Goal: Task Accomplishment & Management: Complete application form

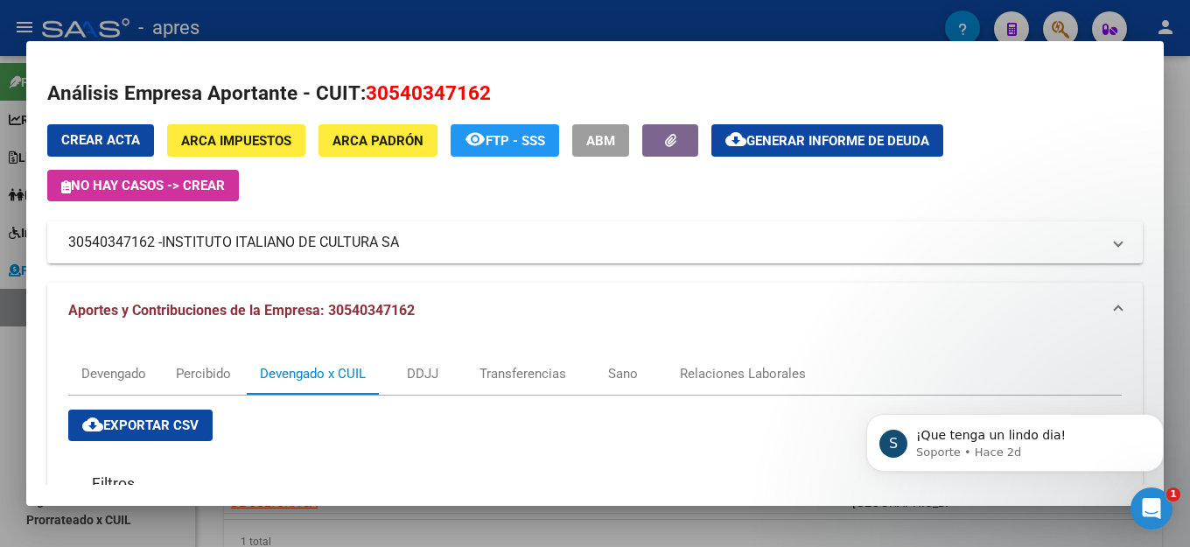
click at [991, 79] on h2 "Análisis Empresa Aportante - CUIT: 30540347162" at bounding box center [595, 94] width 1096 height 30
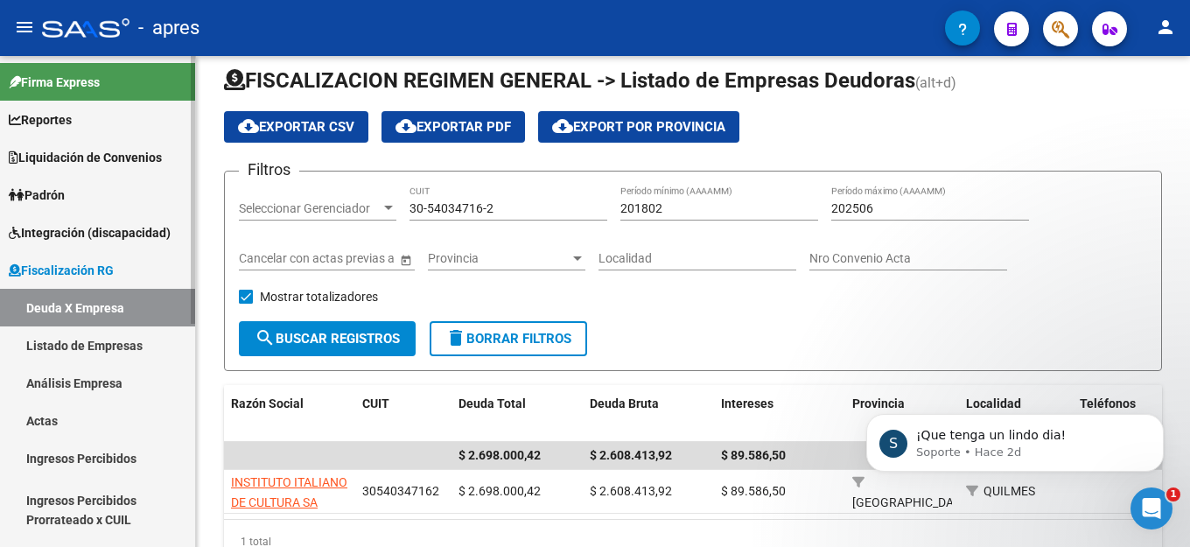
click at [67, 310] on link "Deuda X Empresa" at bounding box center [97, 308] width 195 height 38
click at [67, 417] on link "Actas" at bounding box center [97, 421] width 195 height 38
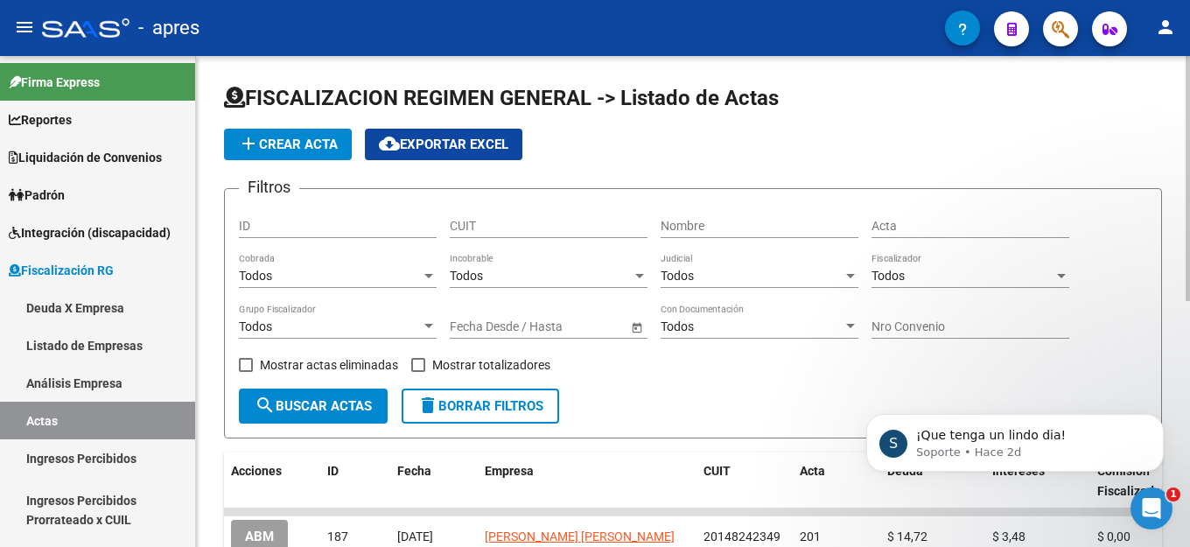
click at [310, 140] on span "add Crear Acta" at bounding box center [288, 145] width 100 height 16
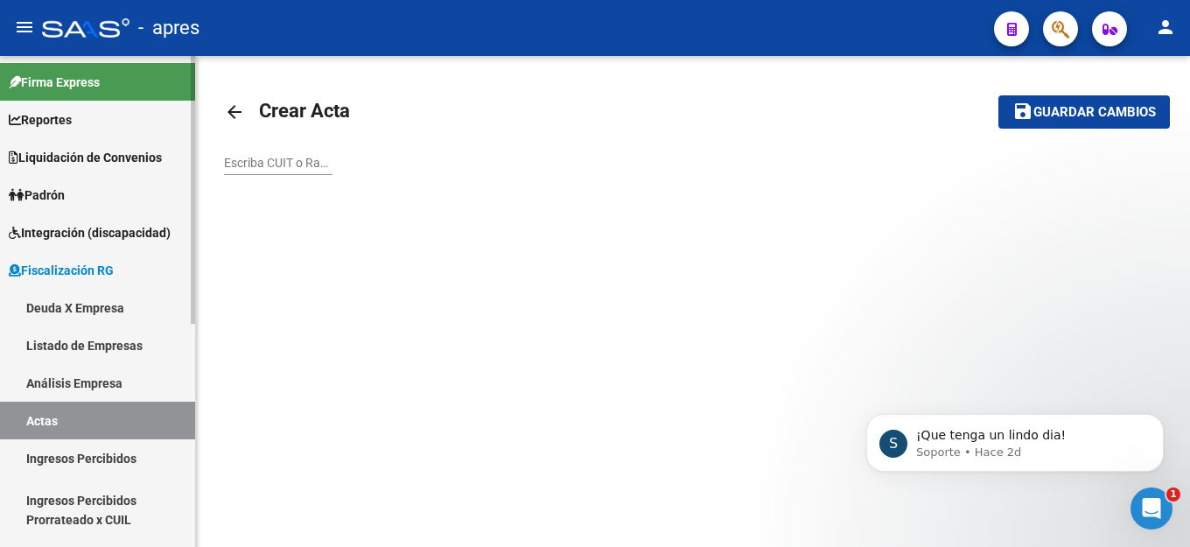
click at [56, 425] on link "Actas" at bounding box center [97, 421] width 195 height 38
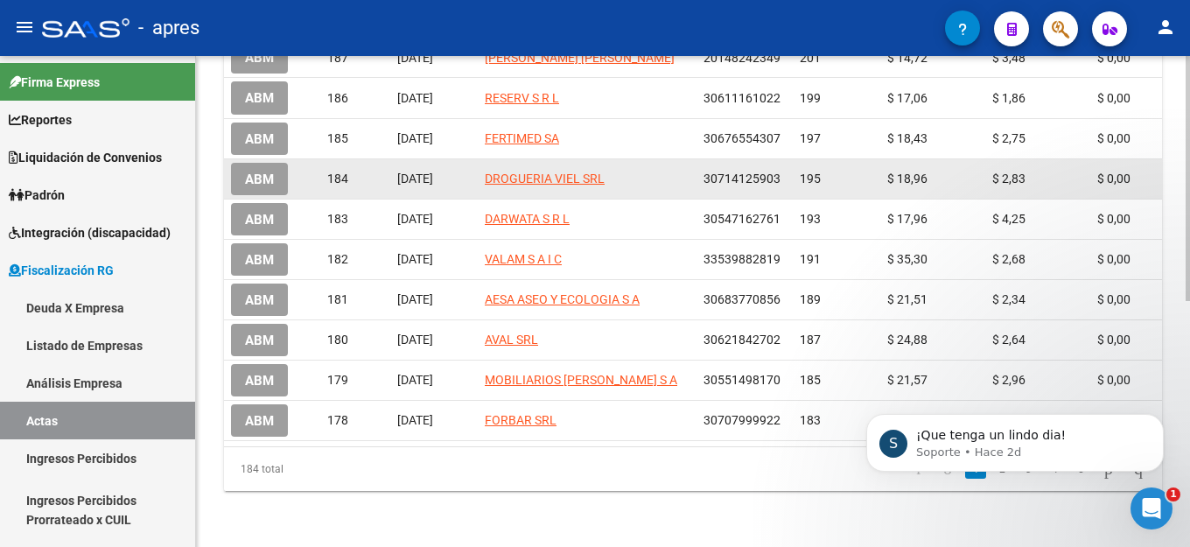
scroll to position [494, 0]
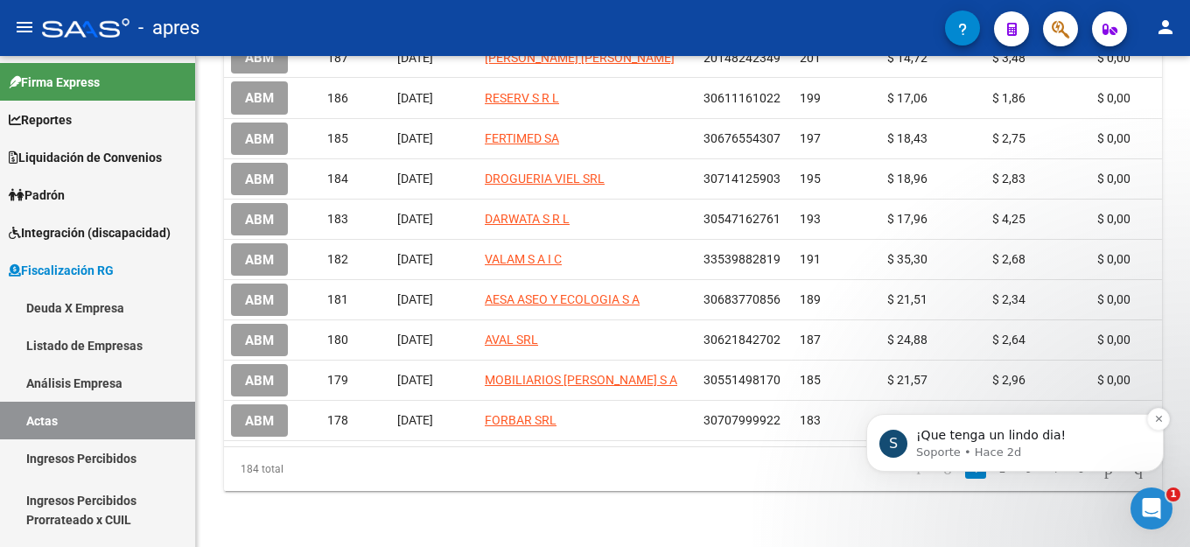
click at [1036, 457] on p "Soporte • Hace 2d" at bounding box center [1029, 453] width 226 height 16
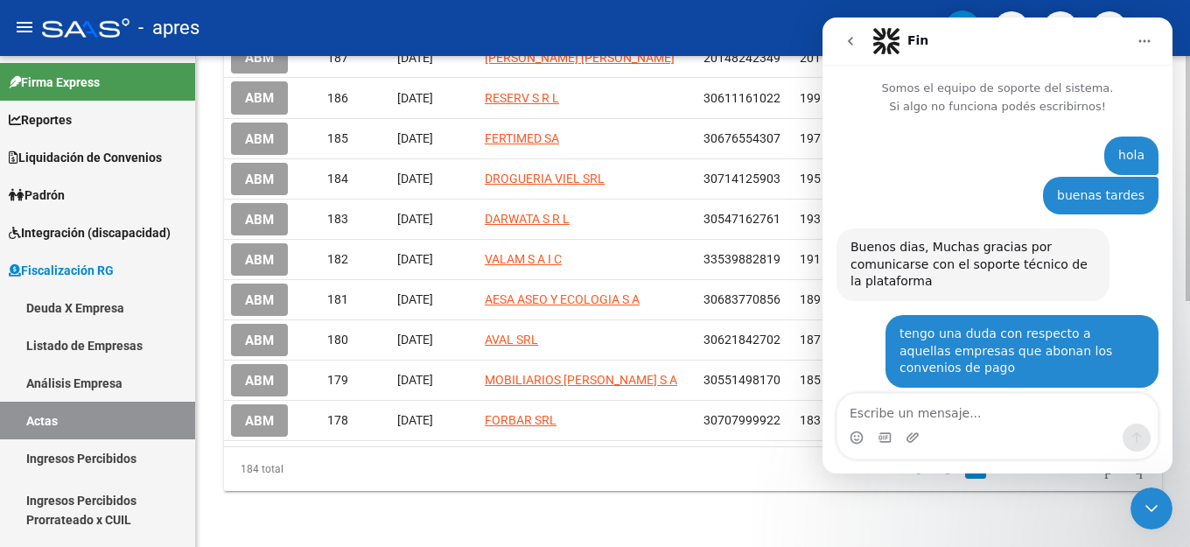
scroll to position [71, 0]
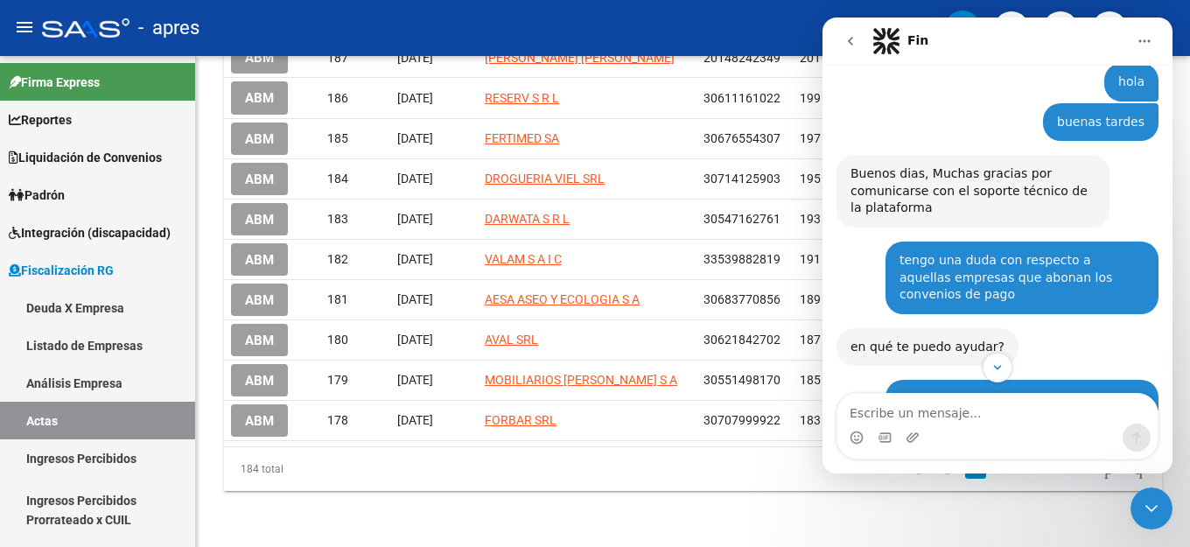
click at [895, 39] on img "Intercom Messenger" at bounding box center [886, 41] width 28 height 28
click at [840, 37] on button "go back" at bounding box center [850, 41] width 33 height 33
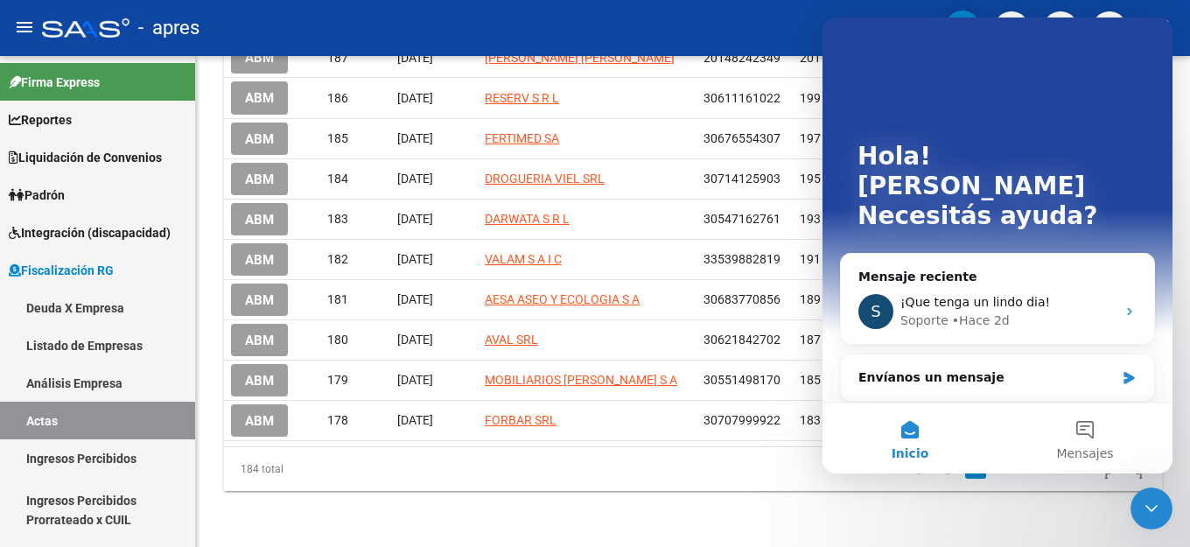
click at [1148, 515] on icon "Cerrar Intercom Messenger" at bounding box center [1151, 508] width 21 height 21
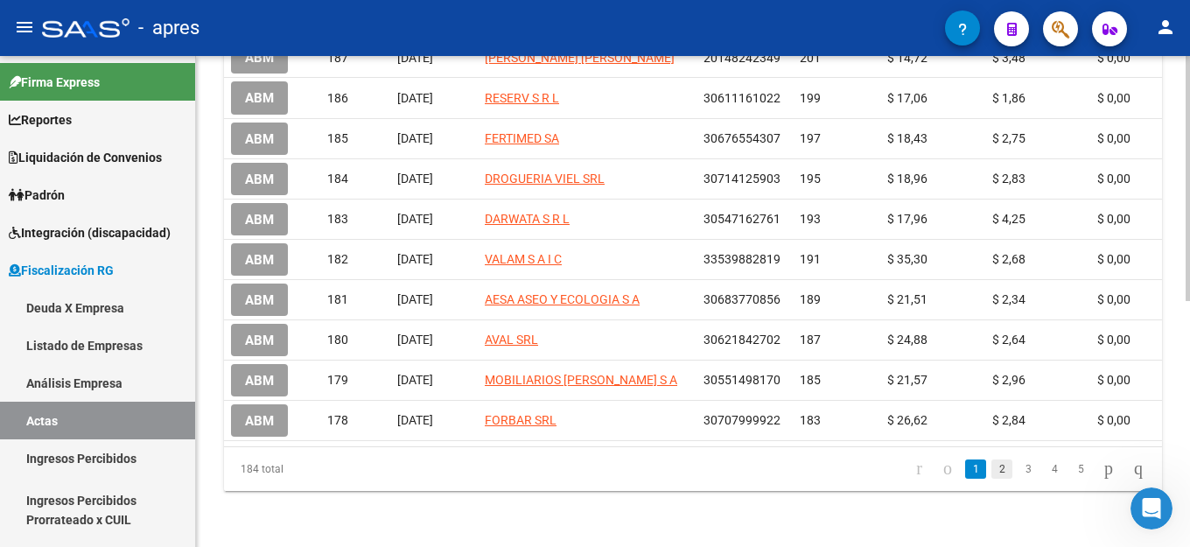
click at [991, 468] on link "2" at bounding box center [1001, 468] width 21 height 19
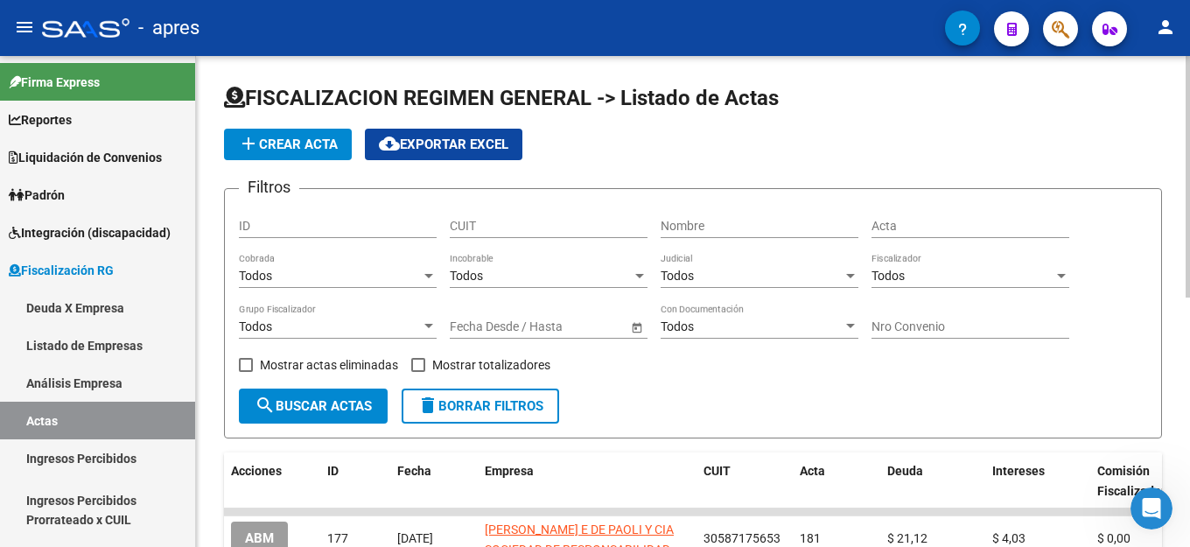
click at [287, 135] on button "add Crear Acta" at bounding box center [288, 145] width 128 height 32
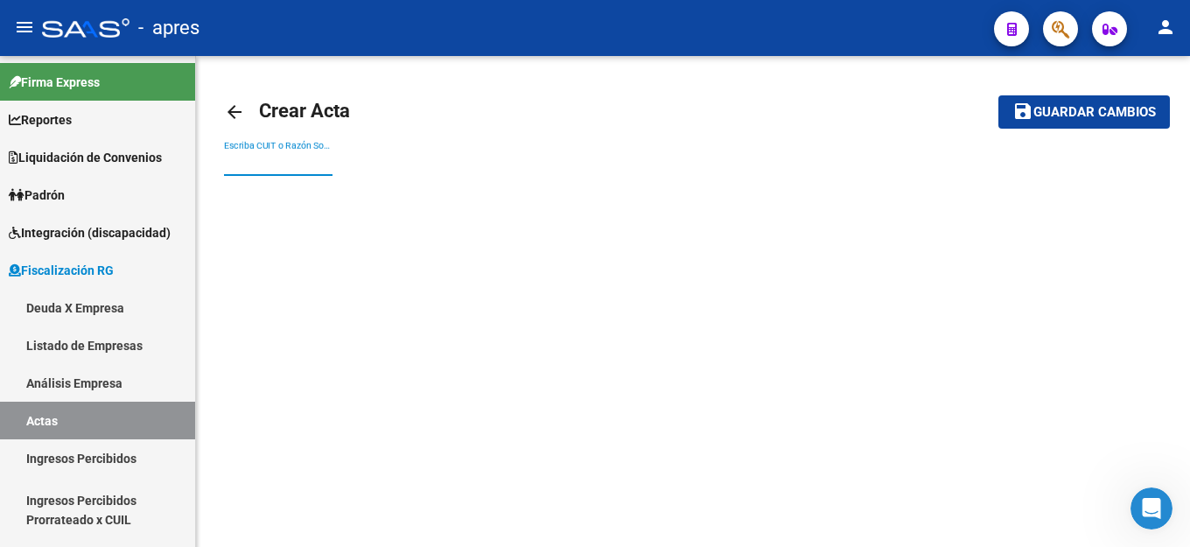
click at [291, 162] on input "Escriba CUIT o Razón Social para buscar" at bounding box center [278, 163] width 109 height 15
type input "A"
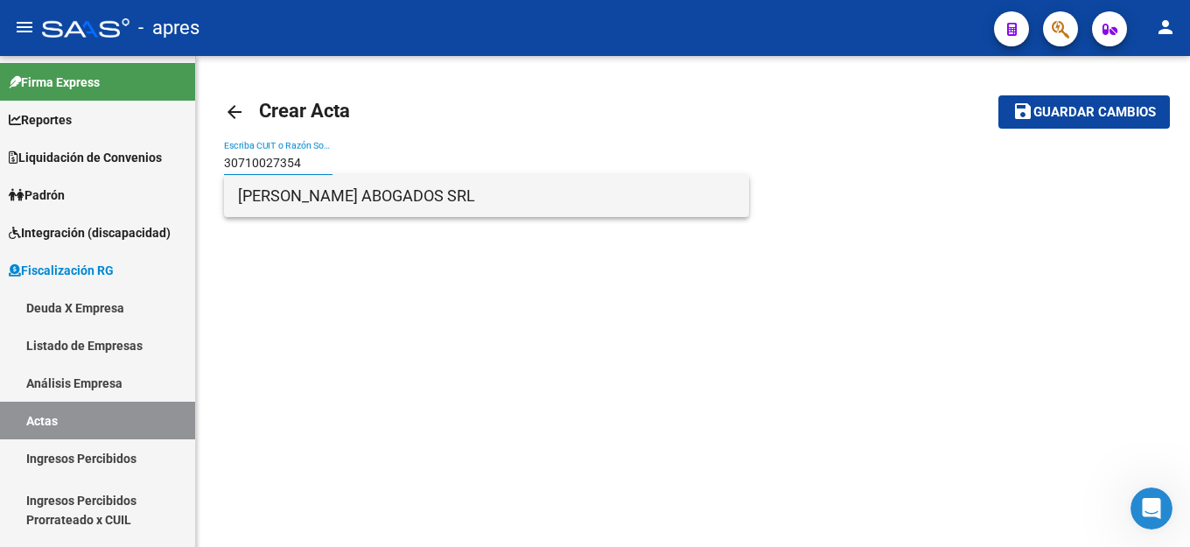
type input "30710027354"
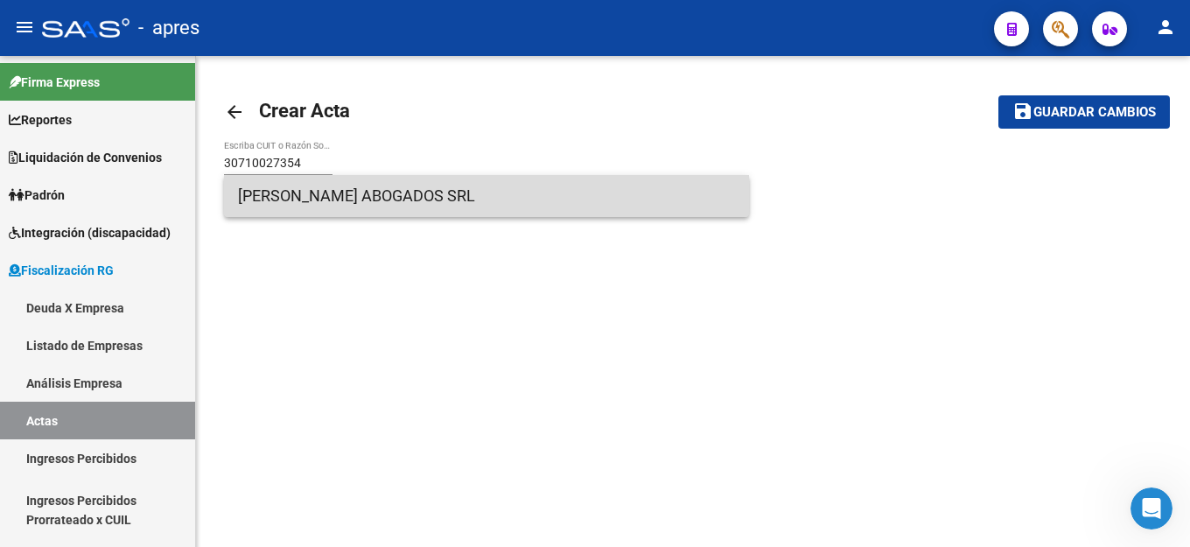
click at [451, 204] on span "[PERSON_NAME] ABOGADOS SRL" at bounding box center [486, 196] width 497 height 42
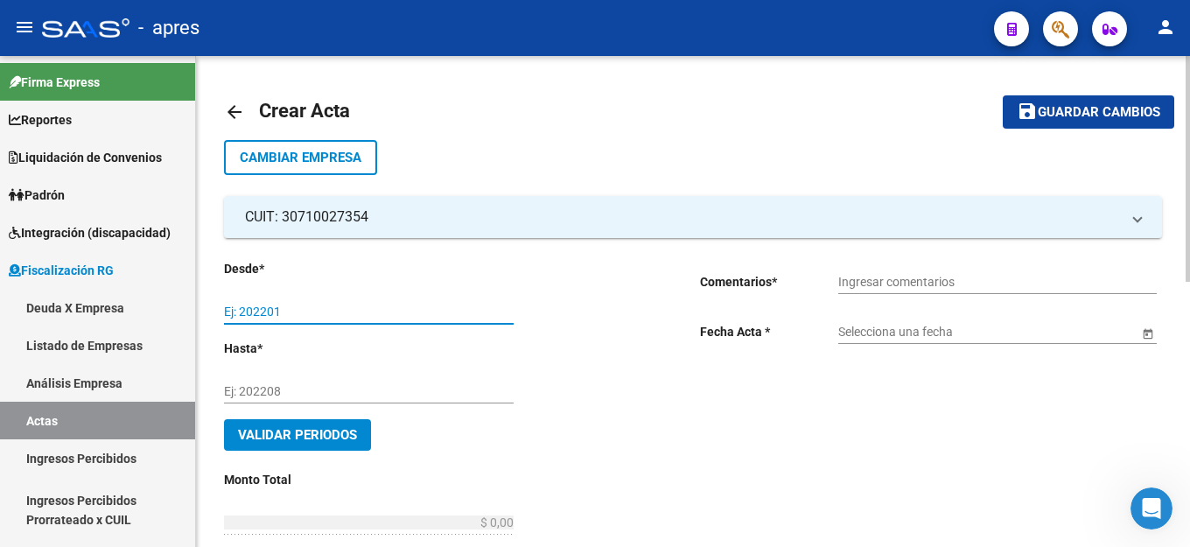
click at [283, 308] on input "Ej: 202201" at bounding box center [369, 312] width 290 height 15
type input "0"
type input "202501"
click at [886, 275] on input "Ingresar comentarios" at bounding box center [997, 282] width 319 height 15
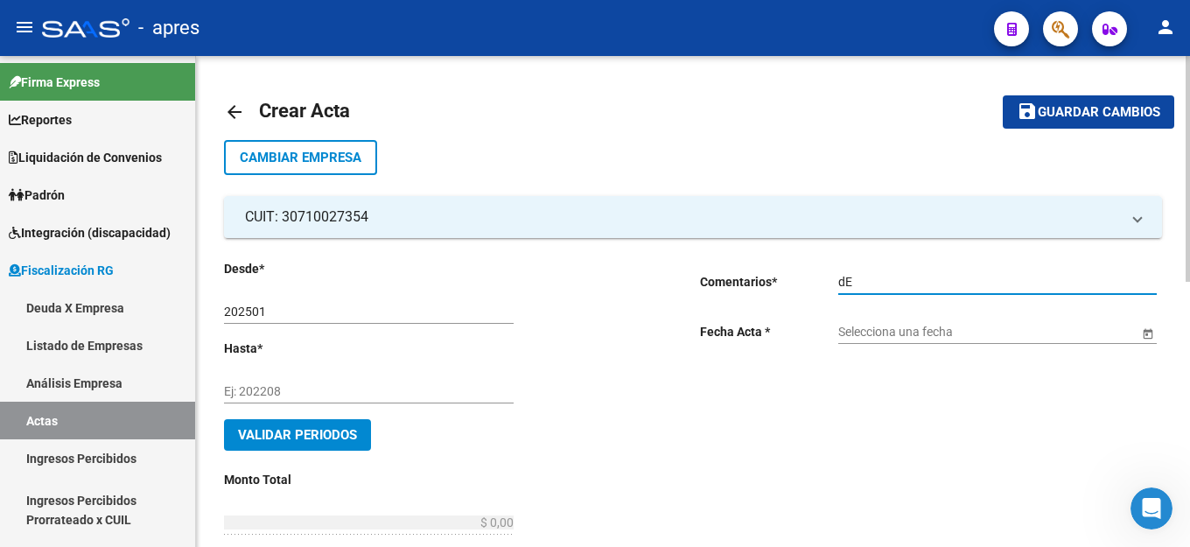
type input "d"
type input "Deuda"
click at [953, 344] on div "Selecciona una fecha" at bounding box center [988, 326] width 300 height 35
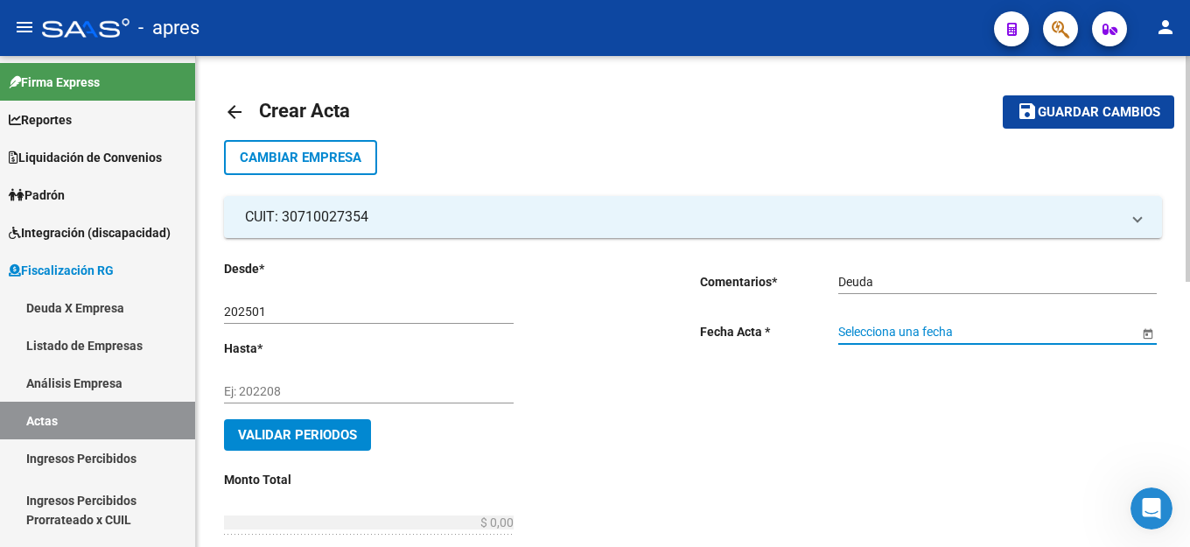
click at [952, 334] on input "Selecciona una fecha" at bounding box center [988, 332] width 300 height 15
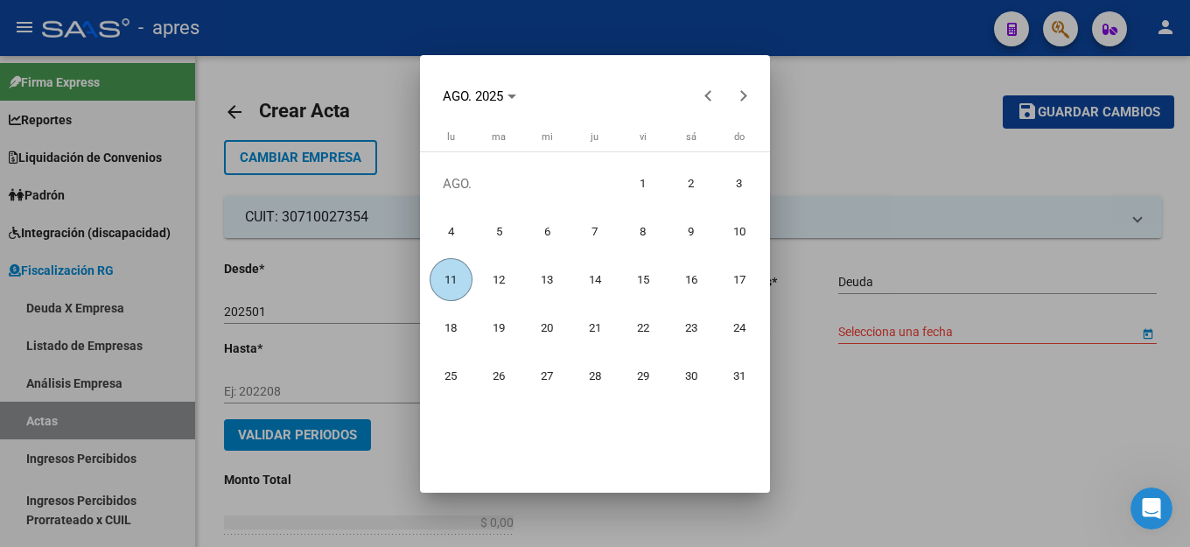
click at [450, 275] on span "11" at bounding box center [451, 279] width 43 height 43
type input "[DATE]"
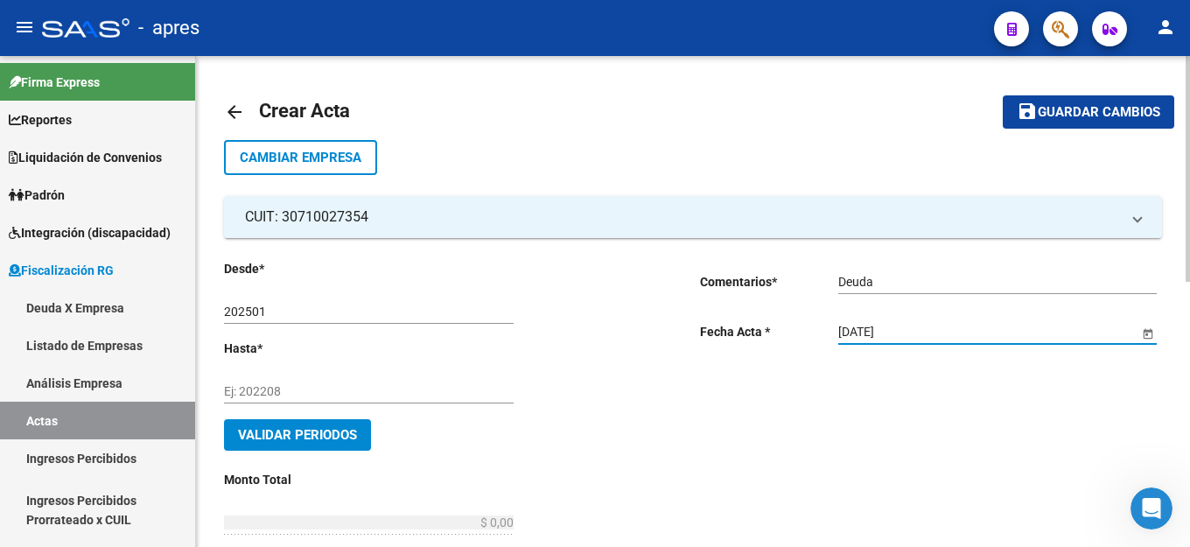
click at [285, 385] on input "Ej: 202208" at bounding box center [369, 391] width 290 height 15
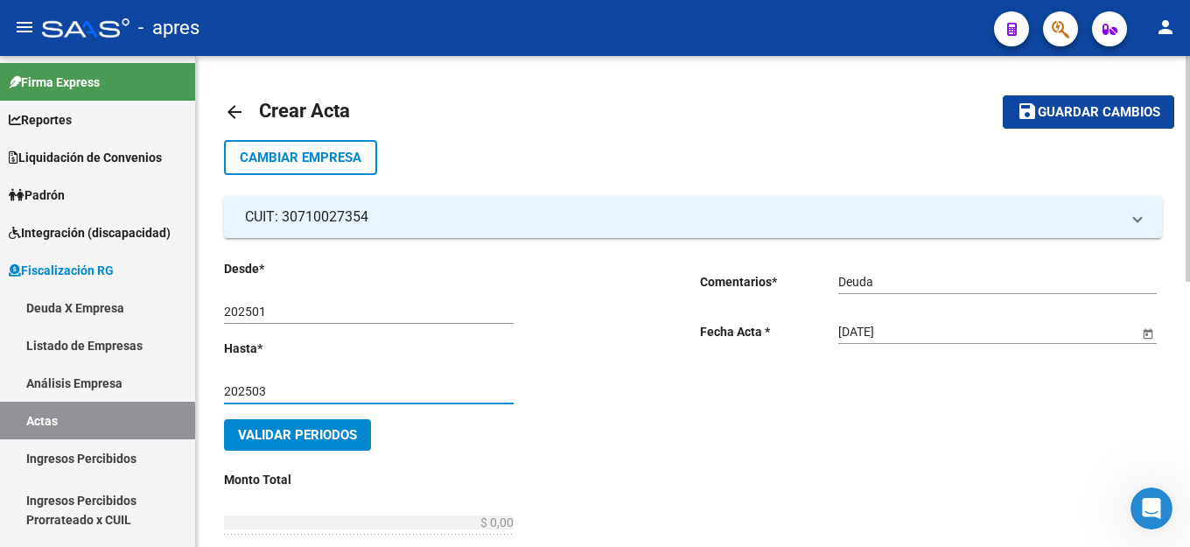
type input "202503"
click at [346, 442] on span "Validar Periodos" at bounding box center [297, 435] width 119 height 16
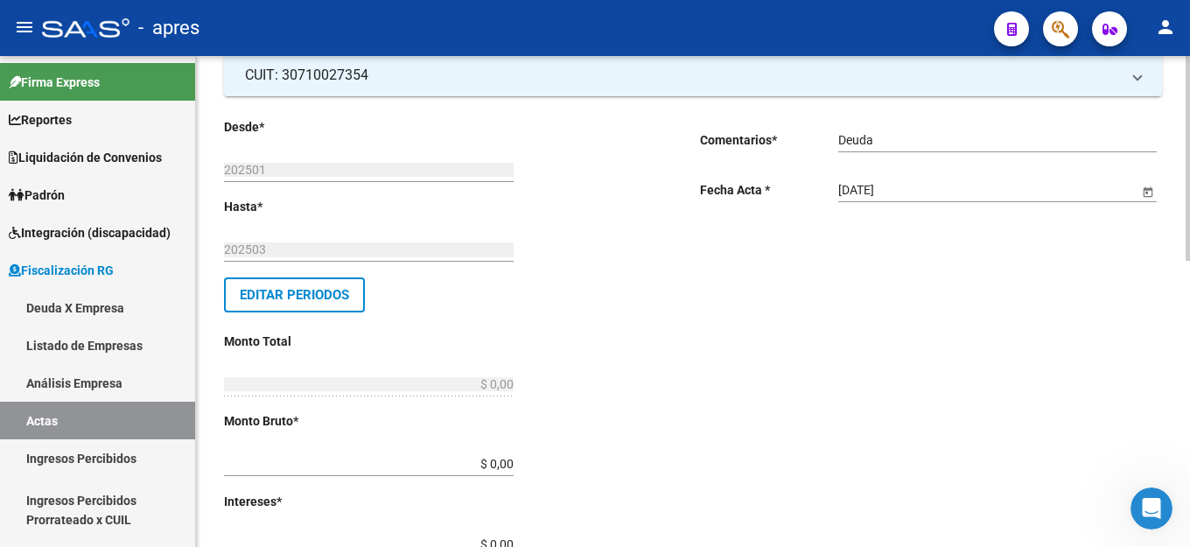
scroll to position [263, 0]
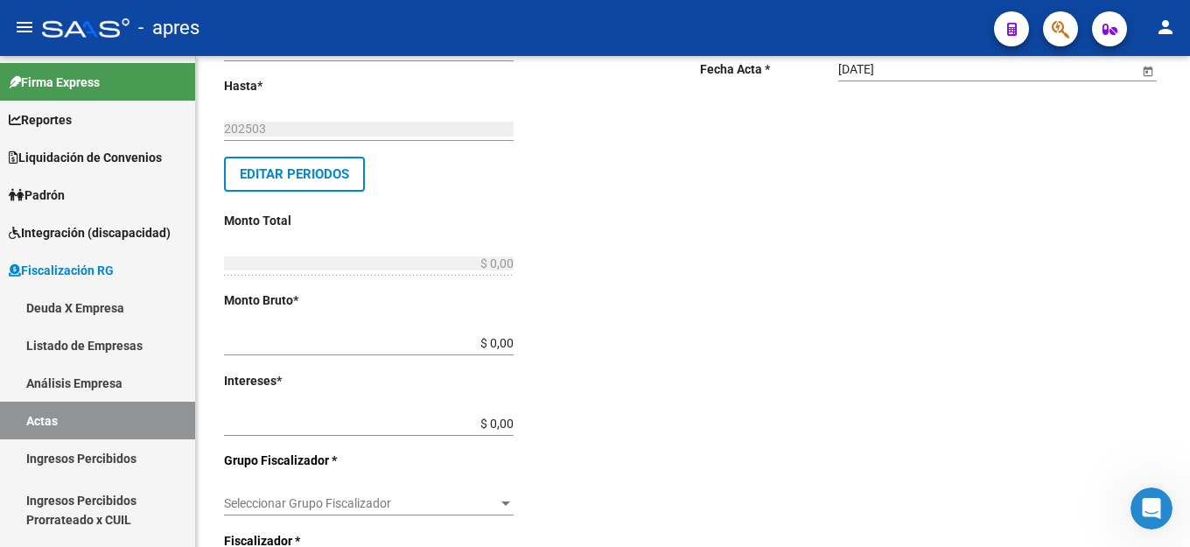
click at [515, 341] on div "Desde * 202501 Ej: 202201 Hasta * 202503 Ej: 202208 Editar Periodos Monto Total…" at bounding box center [434, 461] width 420 height 930
click at [515, 344] on div "Desde * 202501 Ej: 202201 Hasta * 202503 Ej: 202208 Editar Periodos Monto Total…" at bounding box center [434, 461] width 420 height 930
click at [510, 342] on input "$ 0,00" at bounding box center [369, 343] width 290 height 15
type input "$ 332.504,05"
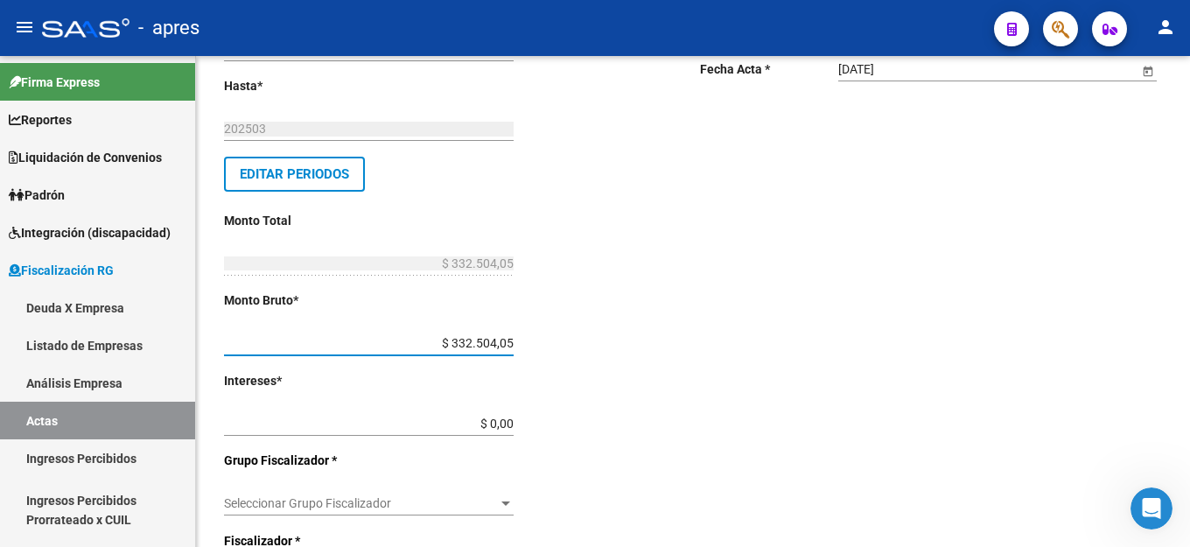
click at [512, 418] on input "$ 0,00" at bounding box center [369, 424] width 290 height 15
type input "$ 0,01"
type input "$ 332.504,06"
click at [458, 492] on div "Seleccionar Grupo Fiscalizador Seleccionar Grupo Fiscalizador" at bounding box center [369, 497] width 290 height 35
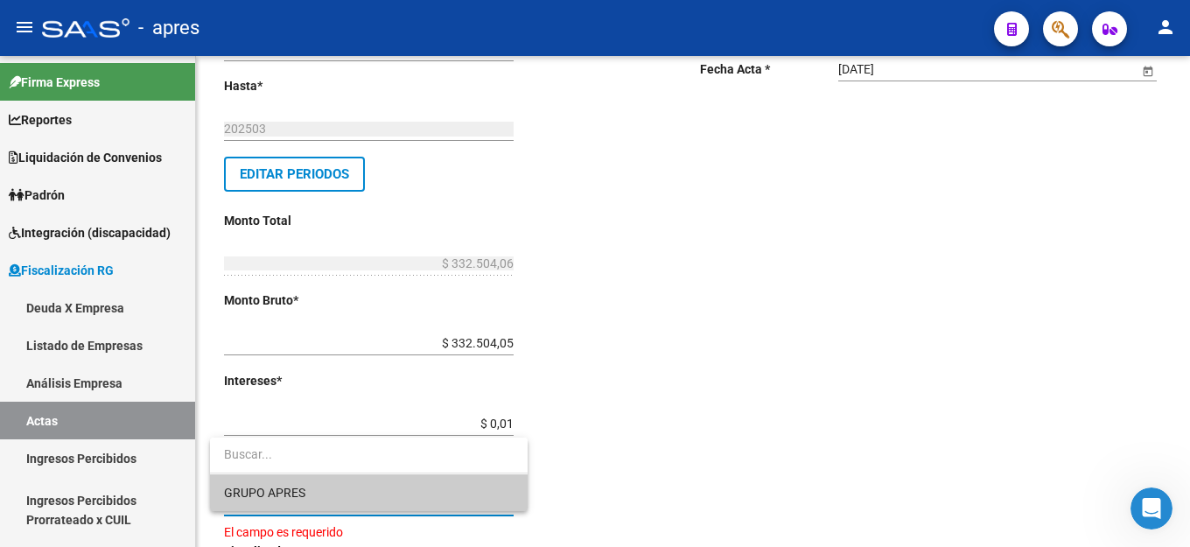
click at [321, 498] on span "GRUPO APRES" at bounding box center [369, 492] width 290 height 37
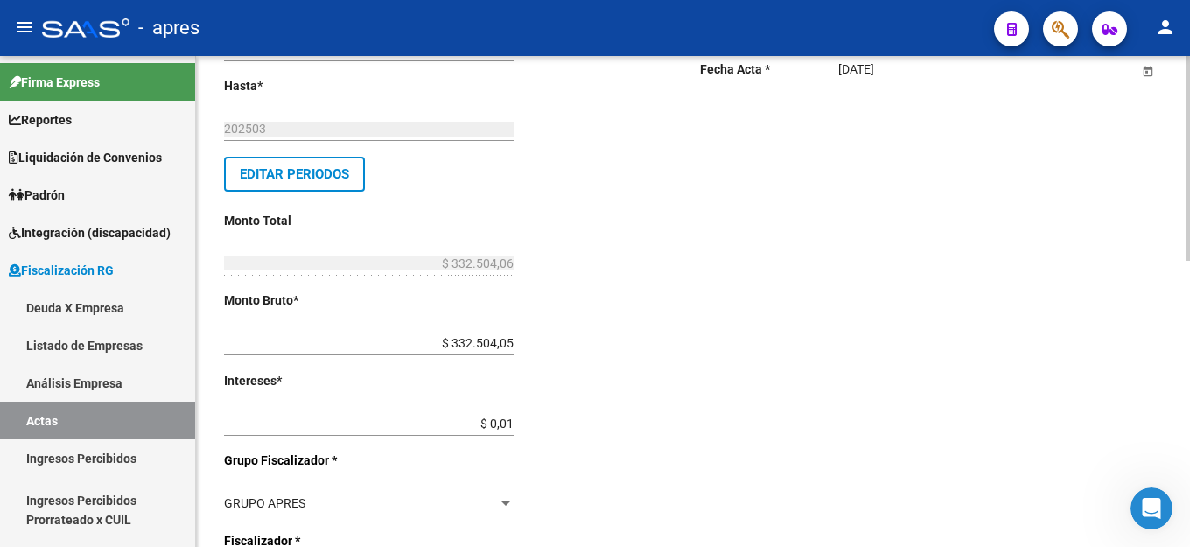
click at [922, 417] on div "Comentarios * Deuda Ingresar comentarios Fecha Acta * [DATE] Selecciona una fec…" at bounding box center [931, 461] width 462 height 930
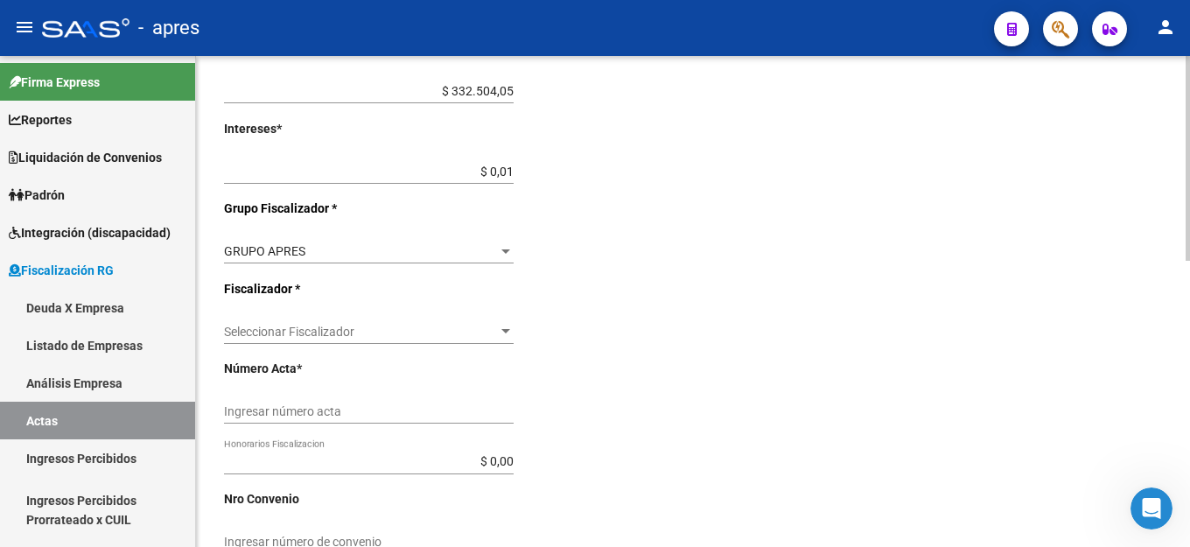
scroll to position [525, 0]
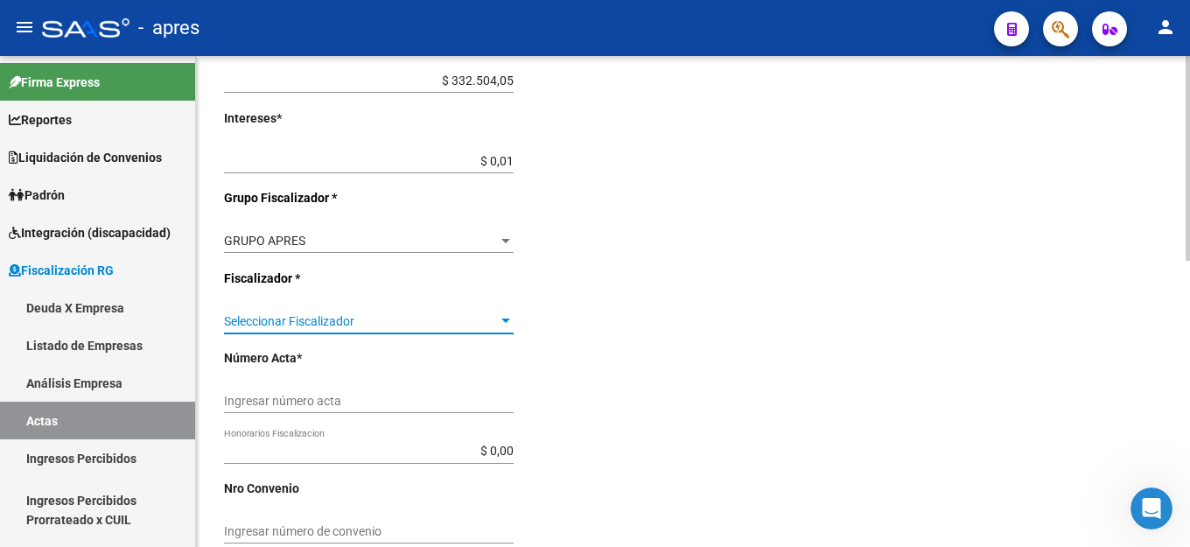
click at [417, 319] on span "Seleccionar Fiscalizador" at bounding box center [361, 321] width 274 height 15
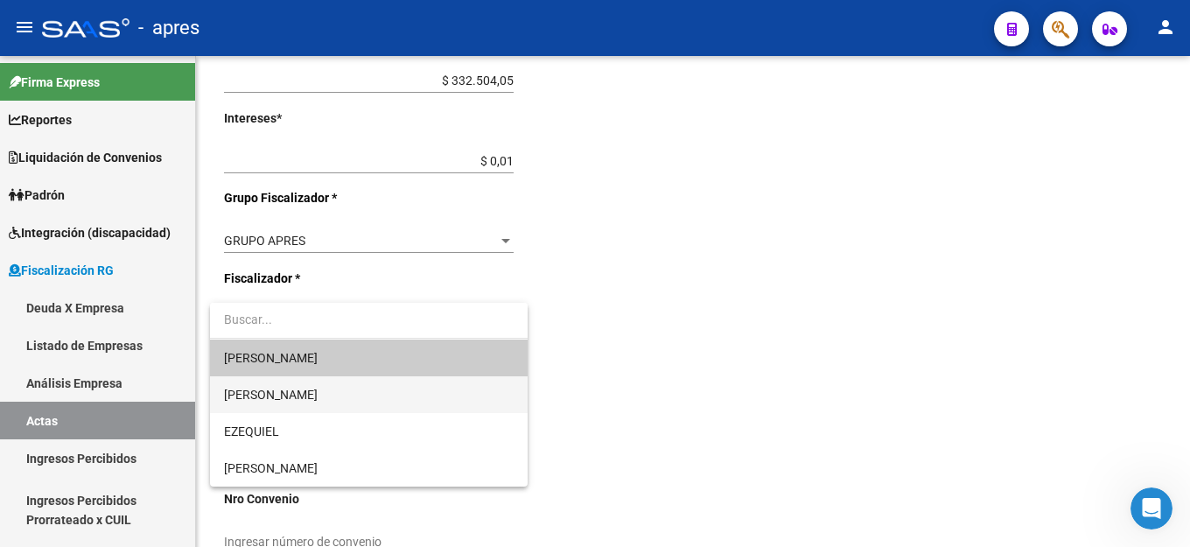
click at [312, 395] on span "[PERSON_NAME]" at bounding box center [369, 394] width 290 height 37
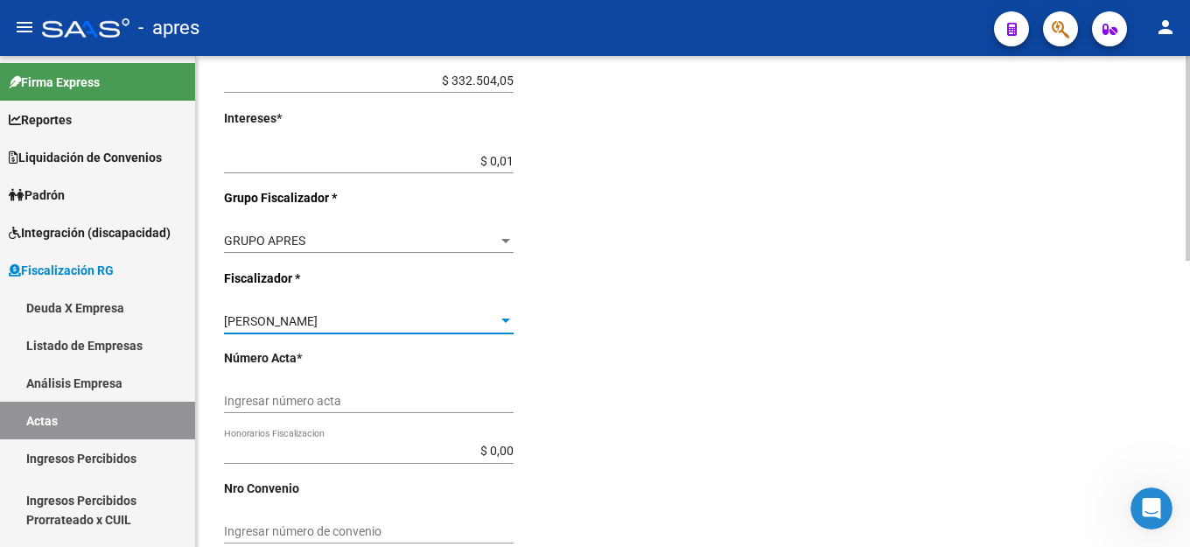
click at [356, 403] on input "Ingresar número acta" at bounding box center [369, 401] width 290 height 15
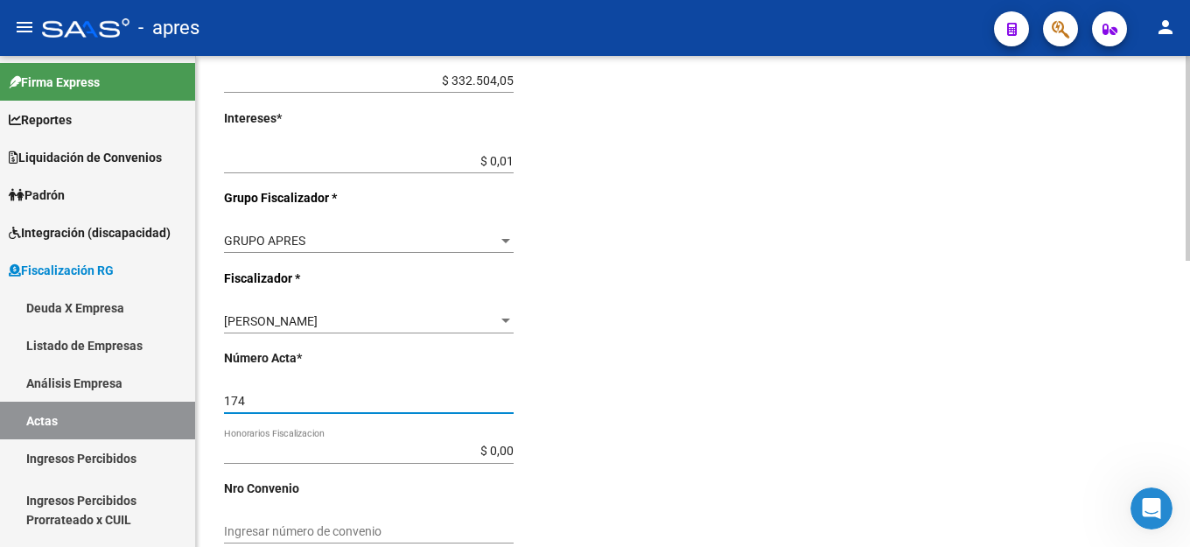
type input "174"
click at [660, 345] on div "Desde * 202501 Ej: 202201 Hasta * 202503 Ej: 202208 Editar Periodos Monto Total…" at bounding box center [455, 199] width 462 height 930
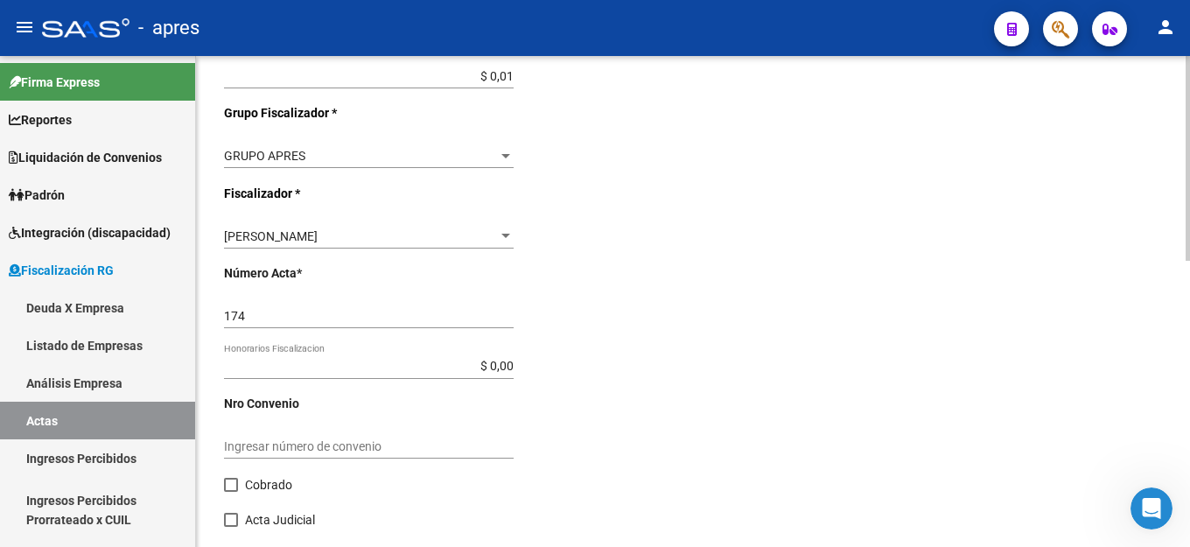
scroll to position [684, 0]
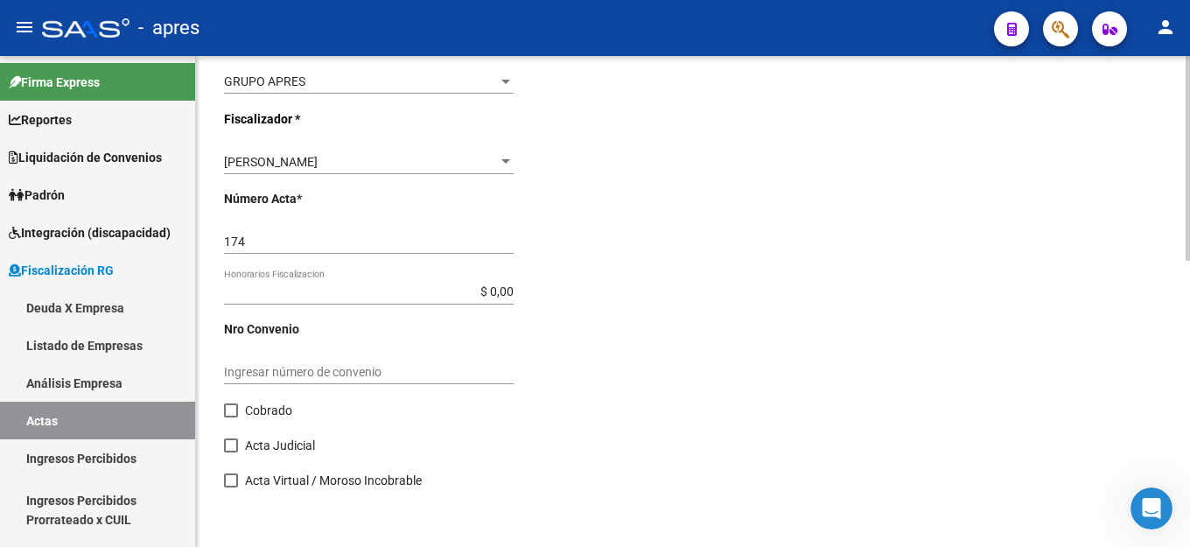
click at [282, 367] on input "Ingresar número de convenio" at bounding box center [369, 372] width 290 height 15
type input "174"
click at [688, 332] on div "Desde * 202501 Ej: 202201 Hasta * 202503 Ej: 202208 Editar Periodos Monto Total…" at bounding box center [693, 29] width 938 height 951
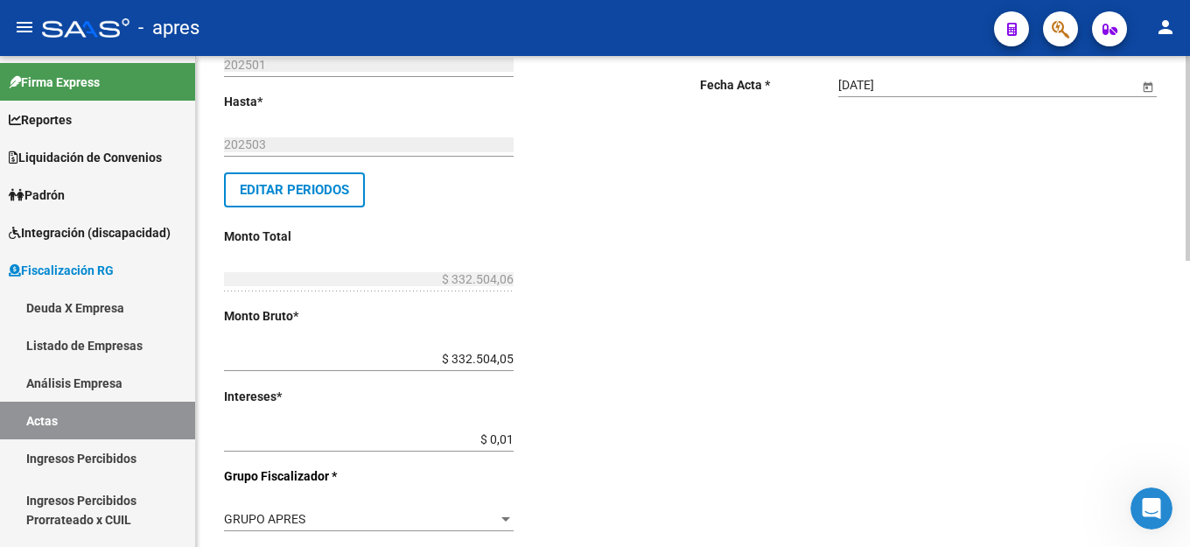
scroll to position [0, 0]
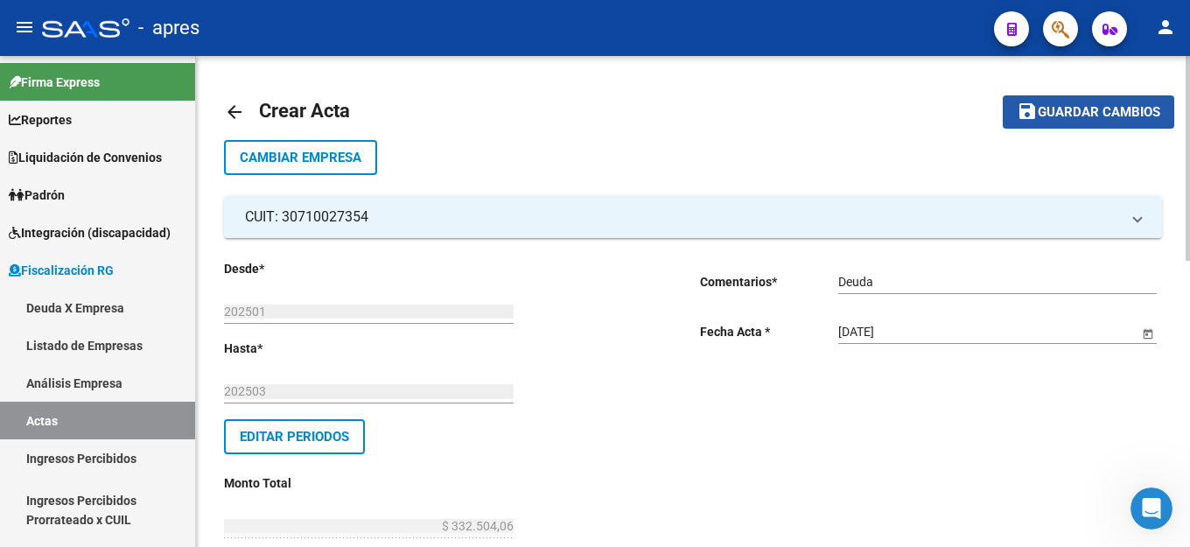
click at [1069, 123] on button "save Guardar cambios" at bounding box center [1089, 111] width 172 height 32
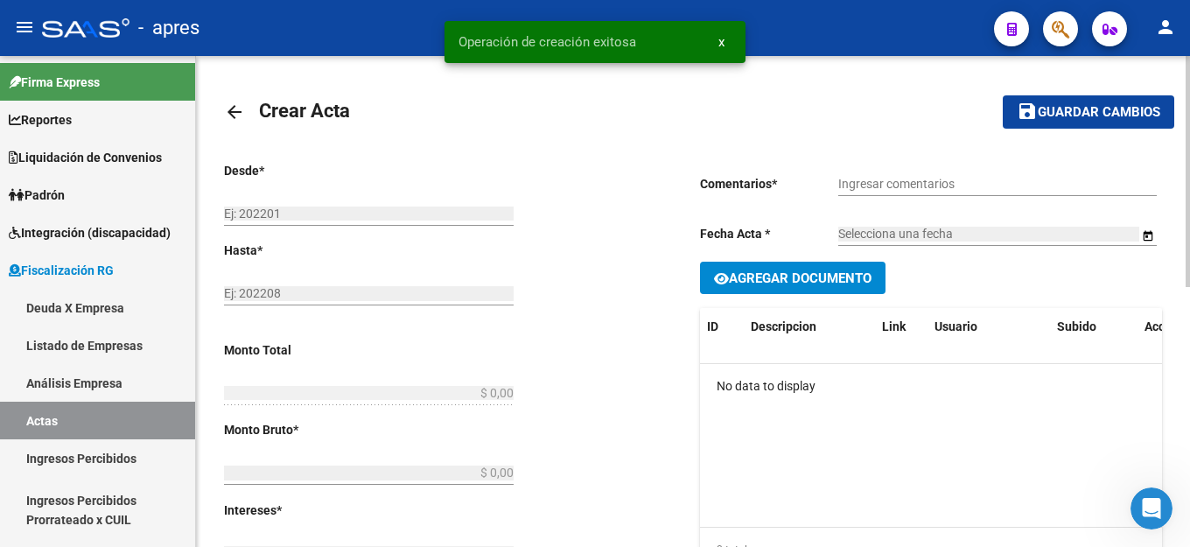
type input "202501"
type input "202503"
type input "$ 332.504,06"
type input "$ 332.504,05"
type input "$ 0,01"
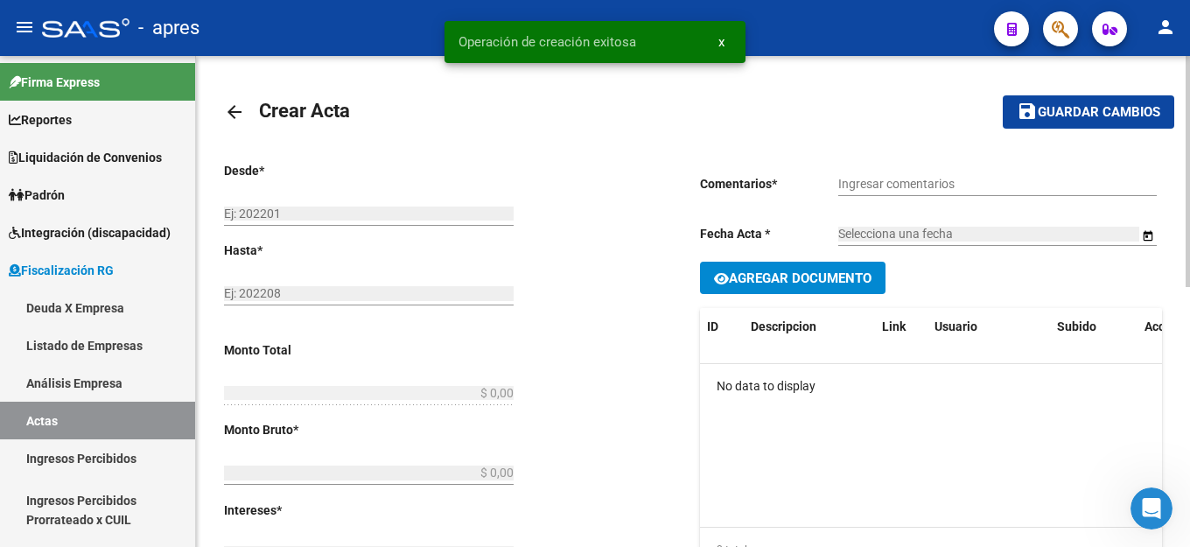
type input "174"
type input "Deuda"
type input "[DATE]"
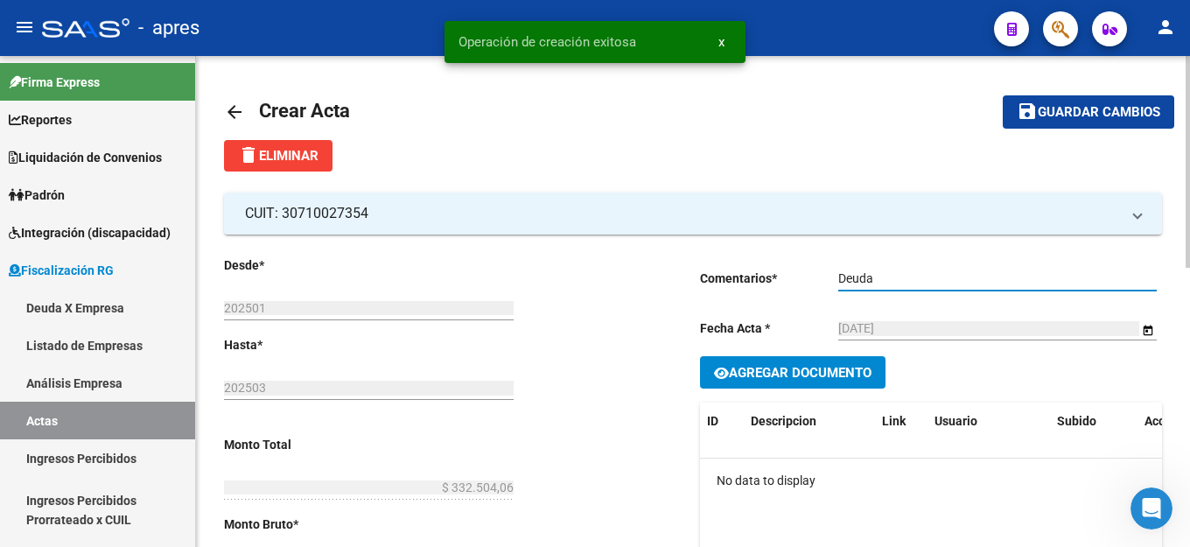
click at [891, 272] on input "Deuda" at bounding box center [997, 278] width 319 height 15
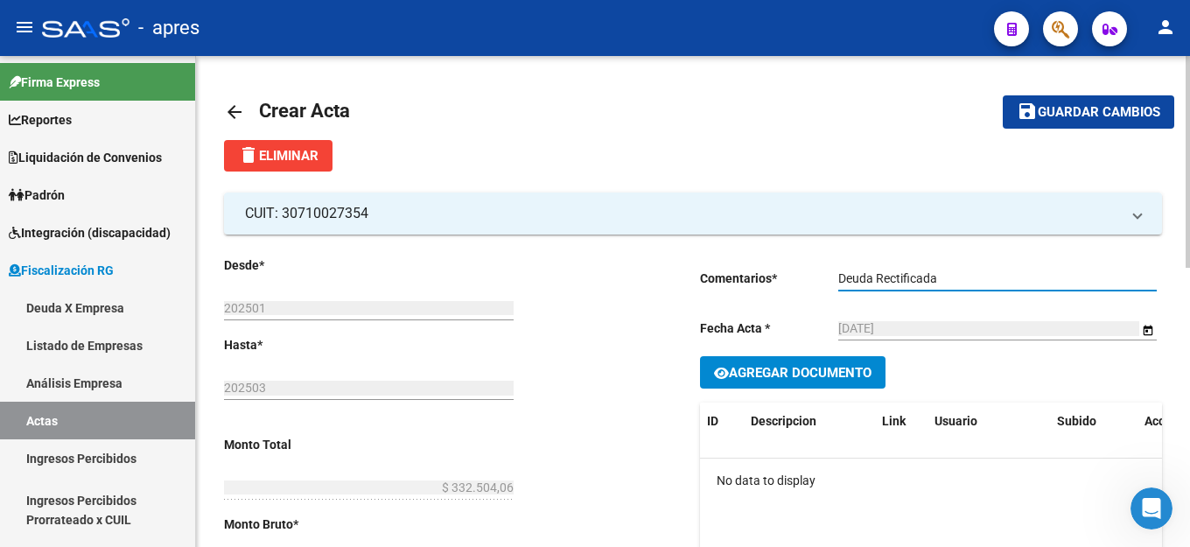
type input "Deuda Rectificada"
click at [1140, 109] on span "Guardar cambios" at bounding box center [1099, 113] width 123 height 16
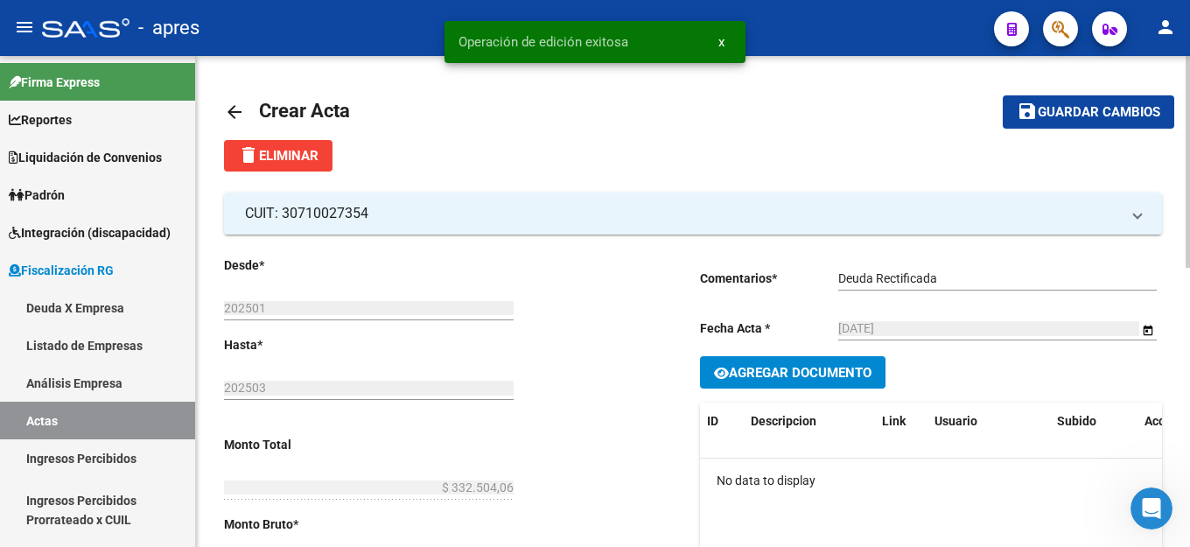
click at [855, 369] on span "Agregar Documento" at bounding box center [800, 373] width 143 height 16
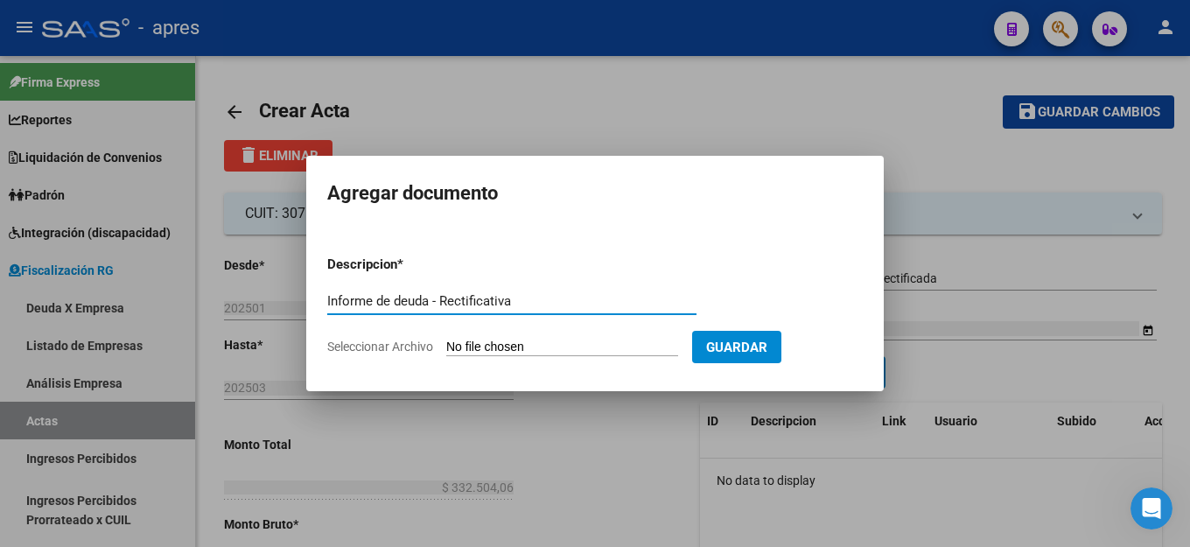
type input "Informe de deuda - Rectificativa"
click at [488, 347] on input "Seleccionar Archivo" at bounding box center [562, 348] width 232 height 17
type input "C:\fakepath\Informe-Deuda-30710027354-201802-202506 (1).pdf"
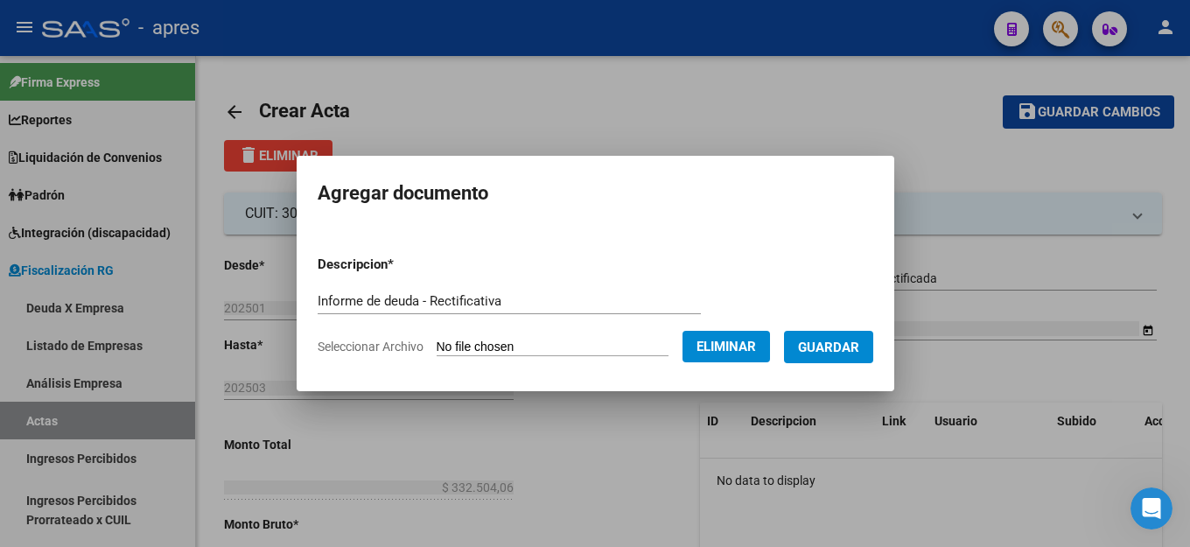
click at [843, 344] on span "Guardar" at bounding box center [828, 348] width 61 height 16
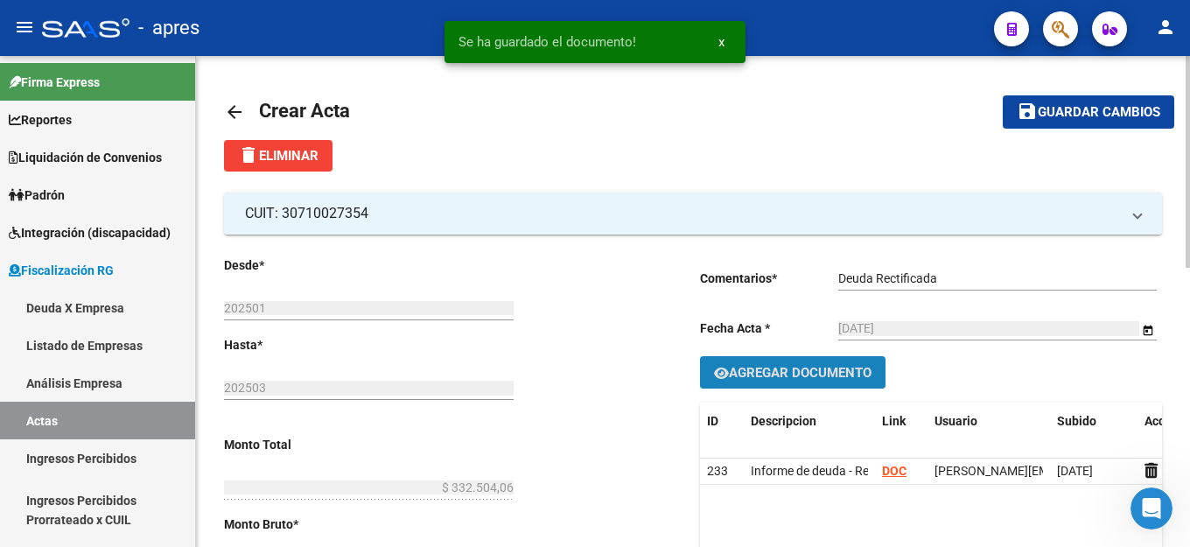
click at [816, 375] on span "Agregar Documento" at bounding box center [800, 373] width 143 height 16
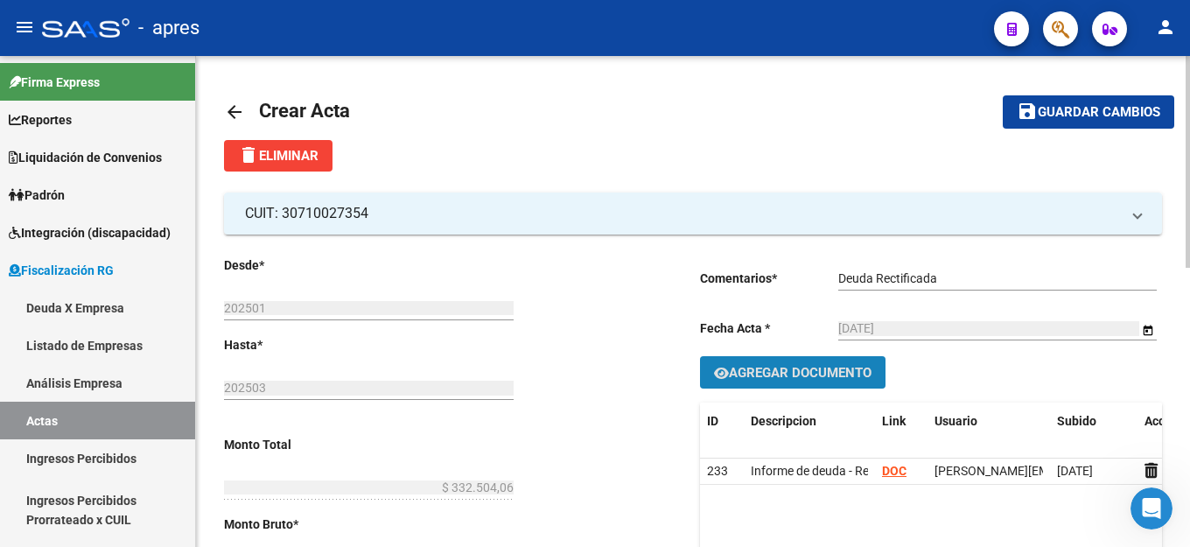
click at [849, 380] on span "Agregar Documento" at bounding box center [800, 373] width 143 height 16
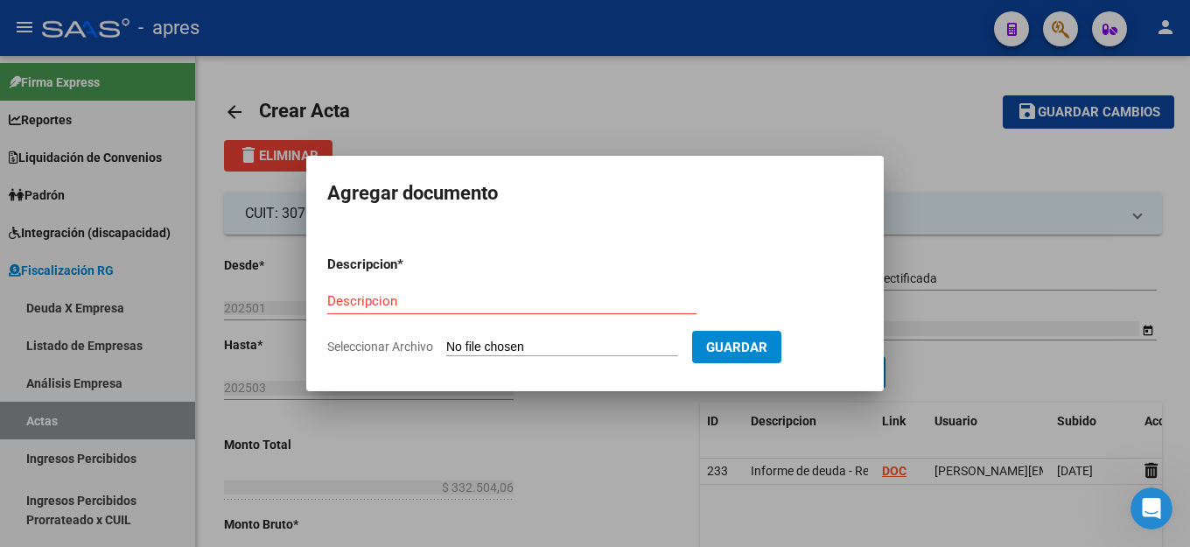
click at [723, 220] on mat-dialog-container "Agregar documento Descripcion * Descripcion Seleccionar Archivo Guardar" at bounding box center [595, 273] width 578 height 235
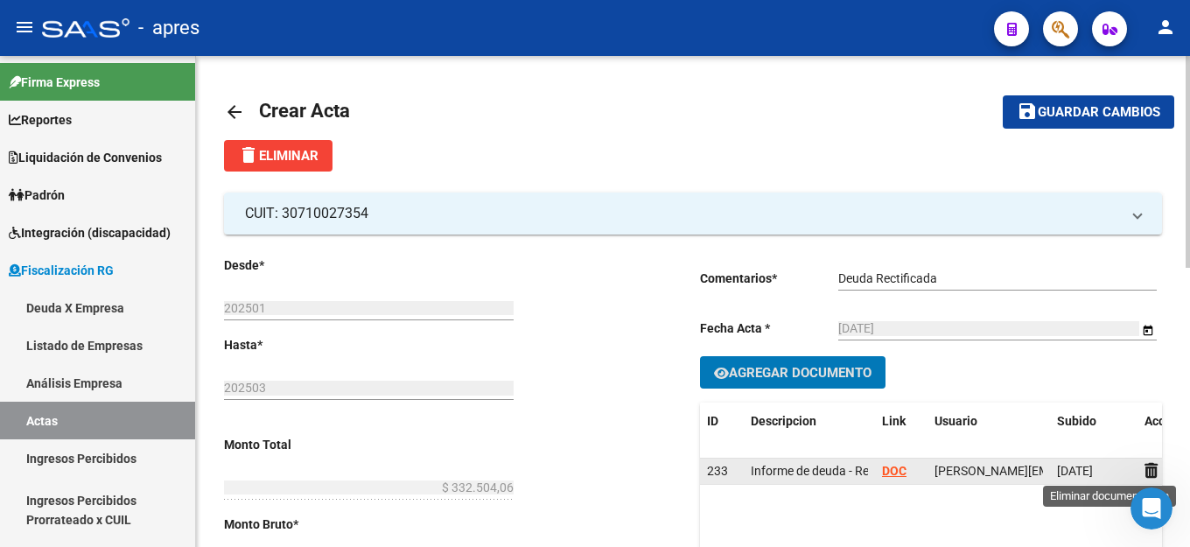
click at [1149, 477] on icon at bounding box center [1151, 470] width 13 height 17
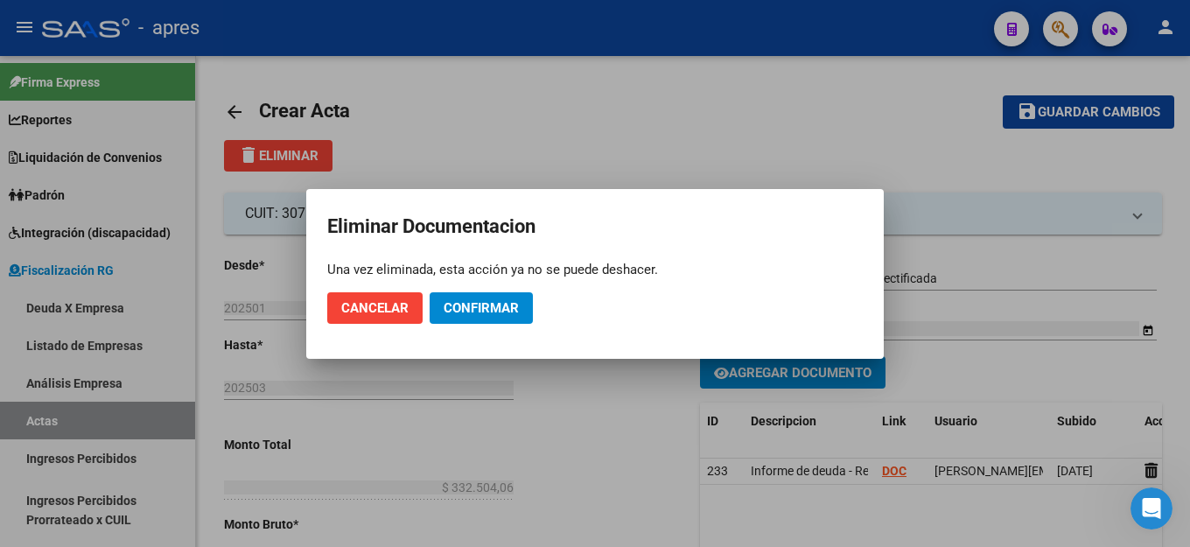
click at [811, 217] on h2 "Eliminar Documentacion" at bounding box center [595, 226] width 536 height 33
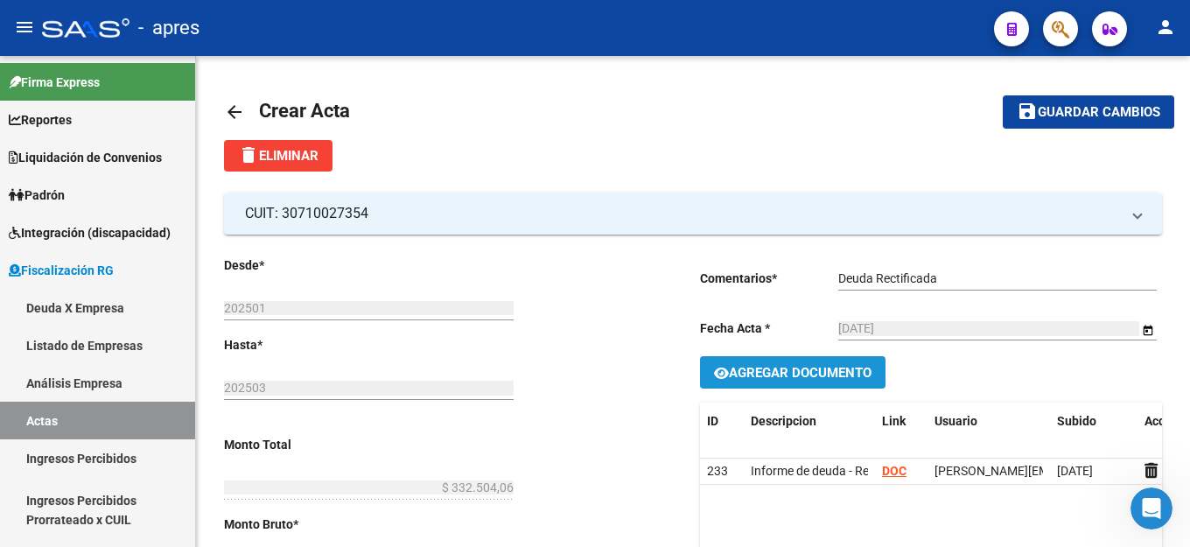
click at [822, 375] on span "Agregar Documento" at bounding box center [800, 373] width 143 height 16
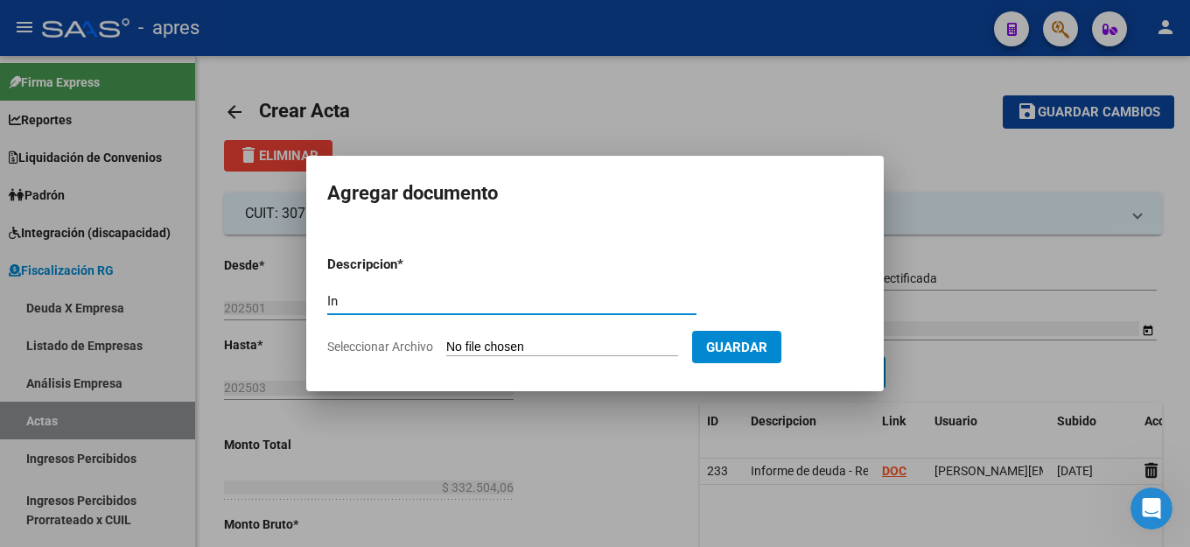
type input "I"
type input "Rectificativa"
click at [578, 338] on form "Descripcion * Rectificativa Descripcion Seleccionar Archivo Guardar" at bounding box center [595, 306] width 536 height 128
click at [493, 345] on input "Seleccionar Archivo" at bounding box center [562, 348] width 232 height 17
type input "C:\fakepath\1 ARCA-Presentación de DDJJ y Pagos.pdf"
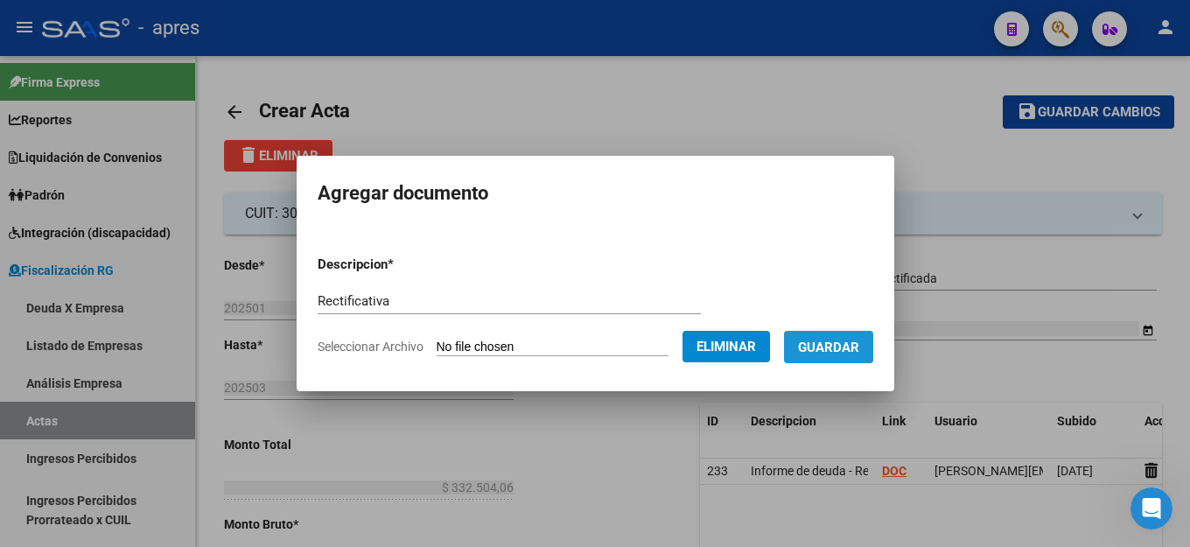
click at [831, 344] on span "Guardar" at bounding box center [828, 348] width 61 height 16
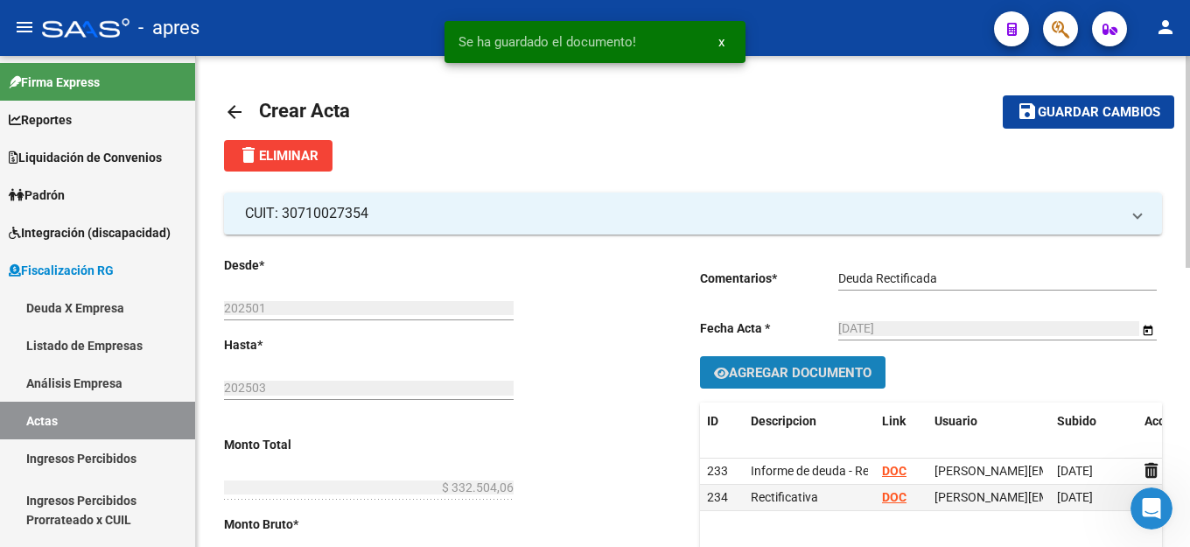
click at [843, 373] on span "Agregar Documento" at bounding box center [800, 373] width 143 height 16
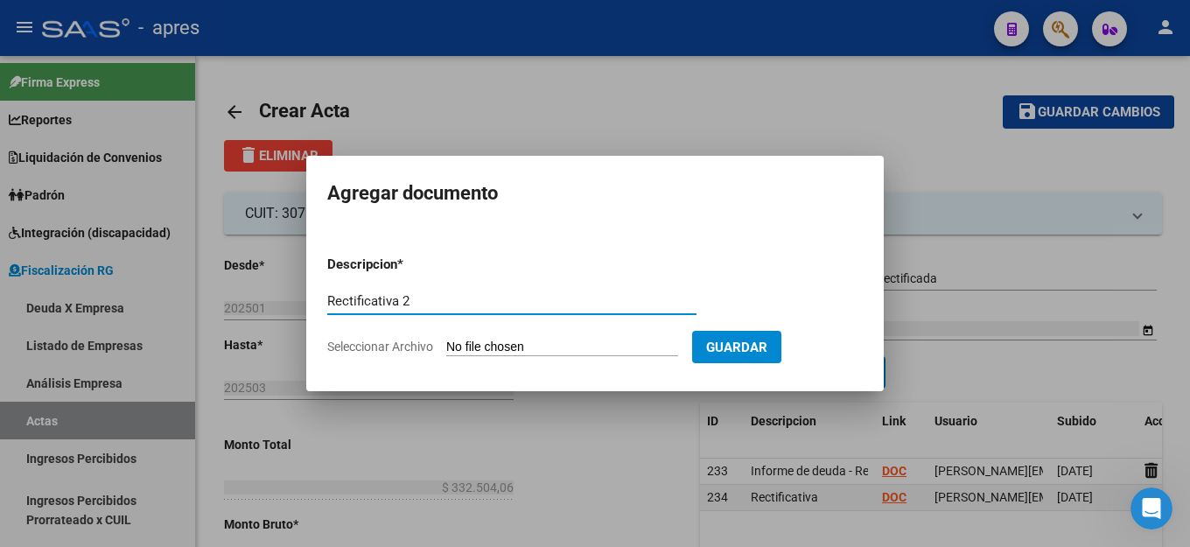
type input "Rectificativa 2"
click at [500, 344] on input "Seleccionar Archivo" at bounding box center [562, 348] width 232 height 17
type input "C:\fakepath\2 ARCA-Presentación de DDJJ y Pagos.pdf"
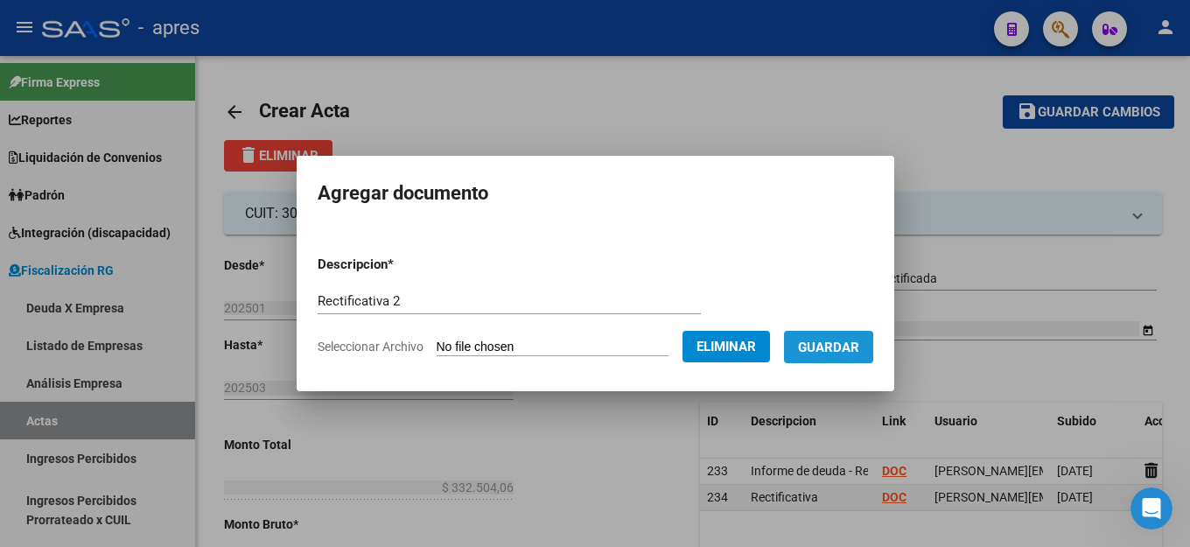
click at [839, 348] on span "Guardar" at bounding box center [828, 348] width 61 height 16
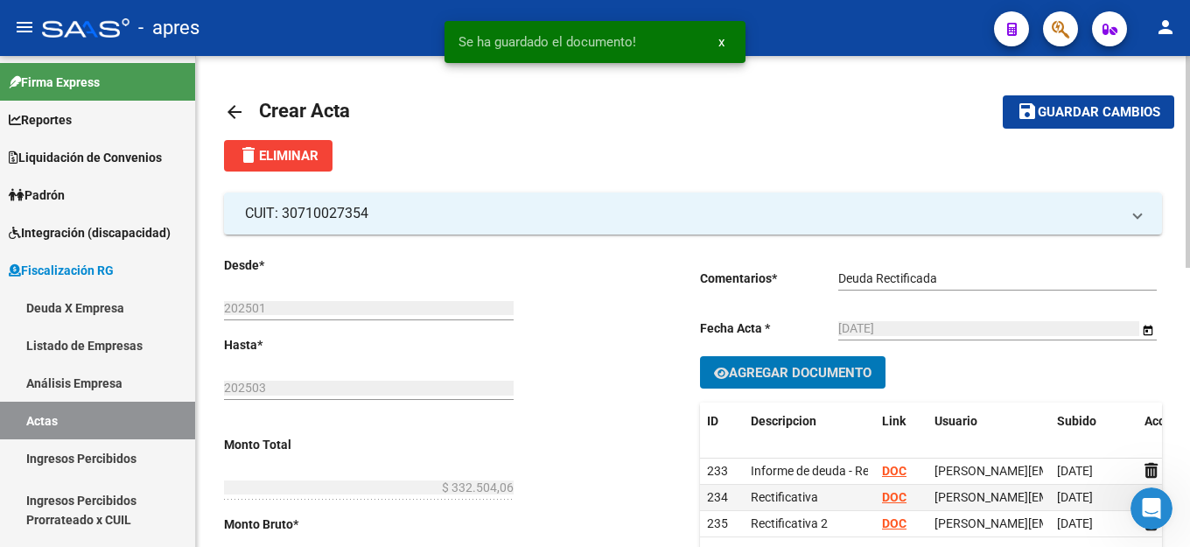
click at [795, 377] on span "Agregar Documento" at bounding box center [800, 373] width 143 height 16
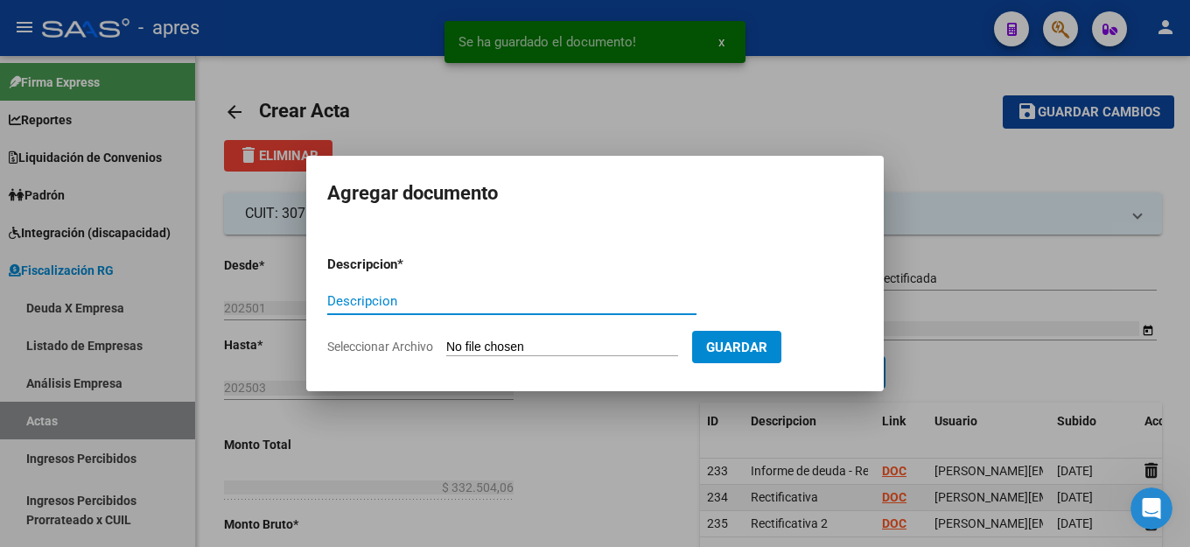
click at [392, 302] on input "Descripcion" at bounding box center [511, 301] width 369 height 16
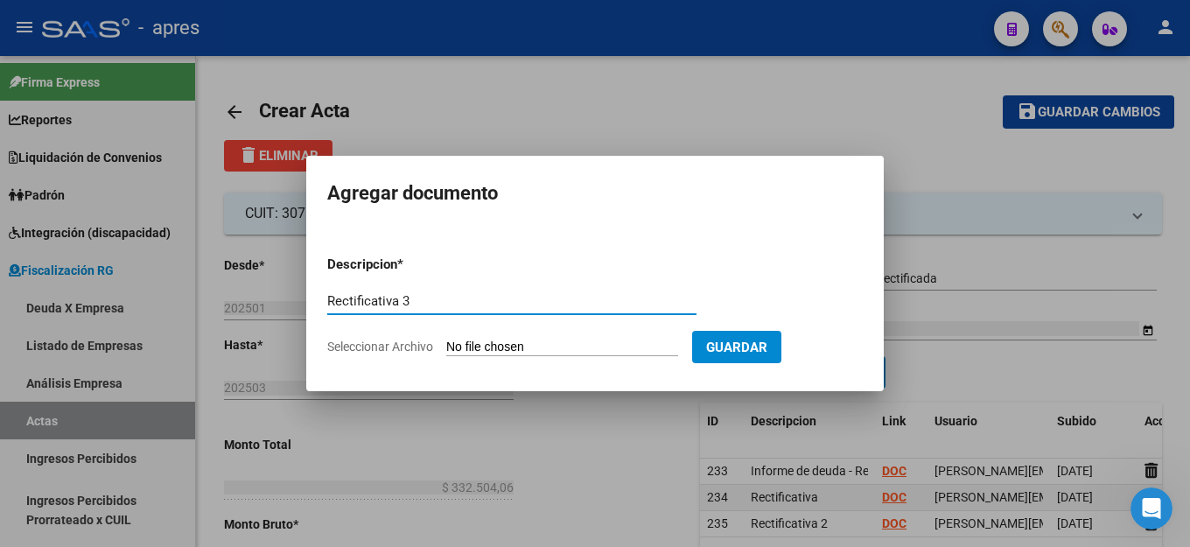
type input "Rectificativa 3"
click at [532, 347] on input "Seleccionar Archivo" at bounding box center [562, 348] width 232 height 17
type input "C:\fakepath\3 ARCA-Presentación de DDJJ y Pagos.pdf"
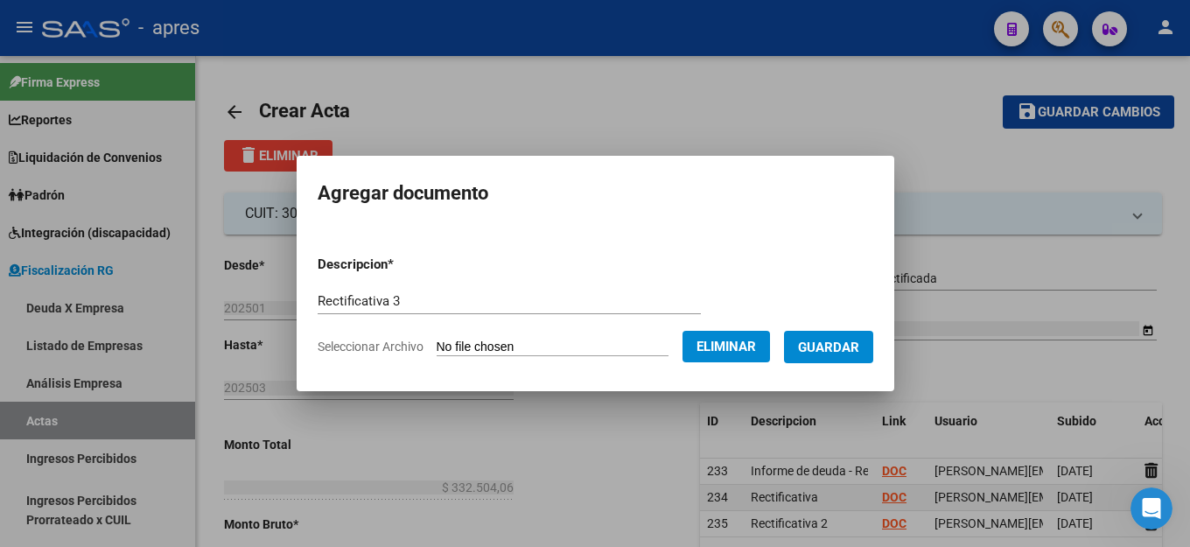
click at [817, 356] on button "Guardar" at bounding box center [828, 347] width 89 height 32
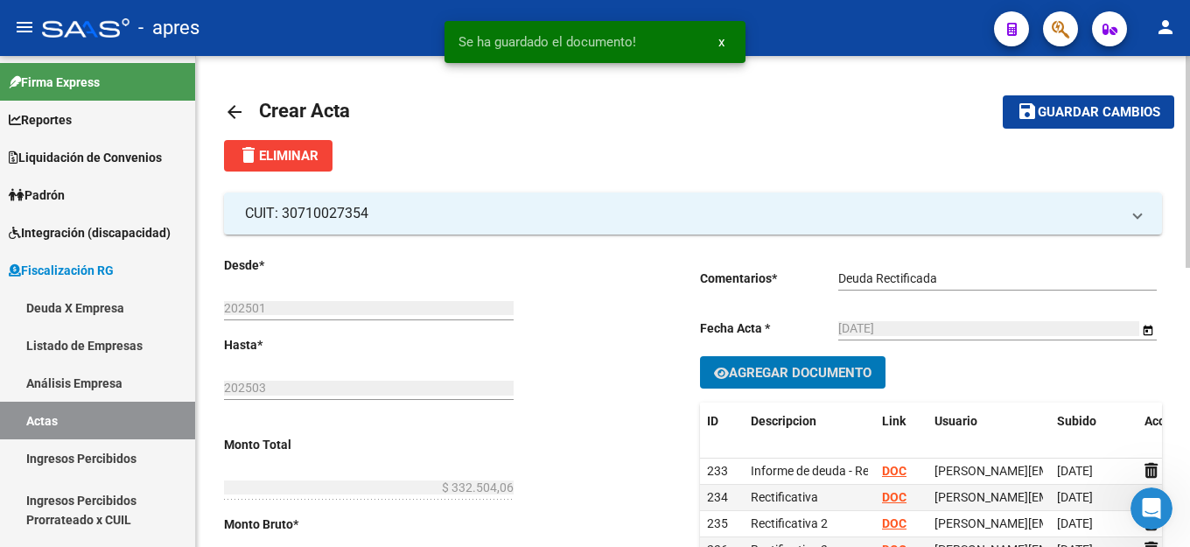
click at [823, 368] on span "Agregar Documento" at bounding box center [800, 373] width 143 height 16
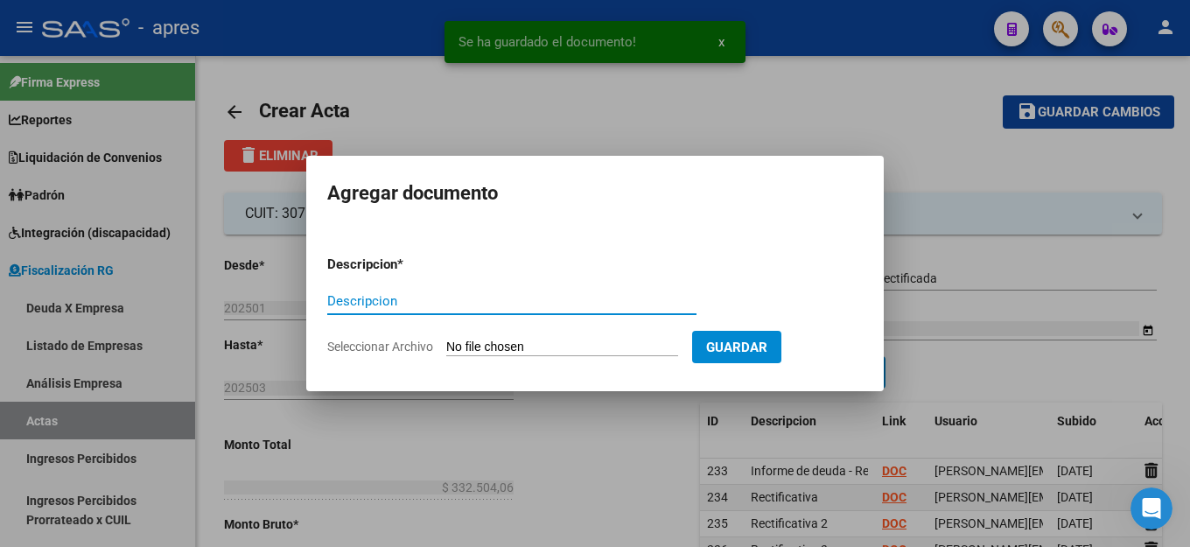
click at [417, 295] on input "Descripcion" at bounding box center [511, 301] width 369 height 16
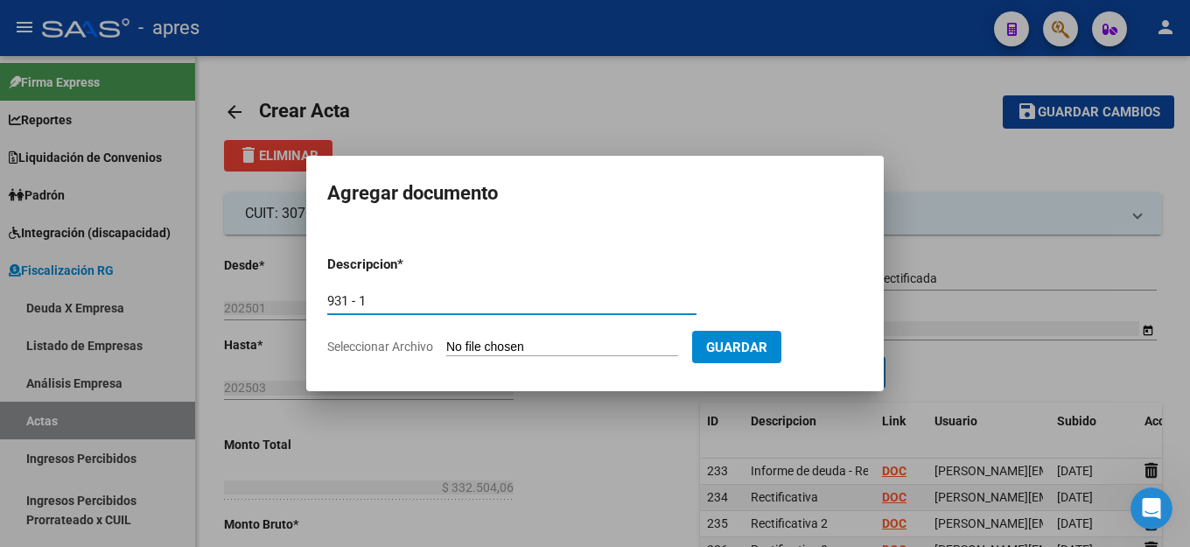
type input "931 - 1"
click at [537, 342] on input "Seleccionar Archivo" at bounding box center [562, 348] width 232 height 17
type input "C:\fakepath\[DATE].JPG"
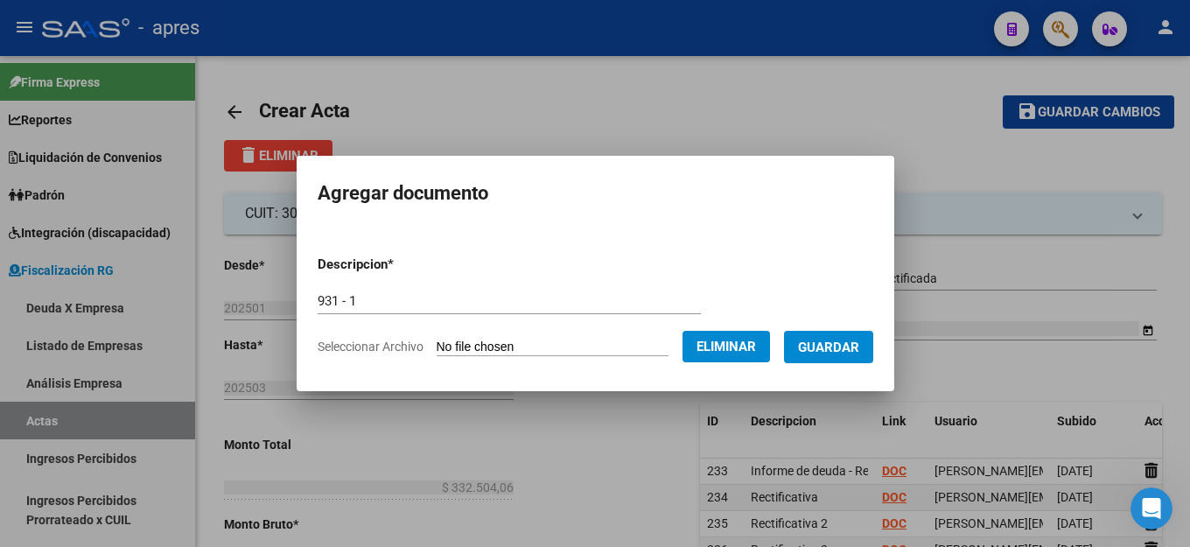
click at [823, 350] on span "Guardar" at bounding box center [828, 348] width 61 height 16
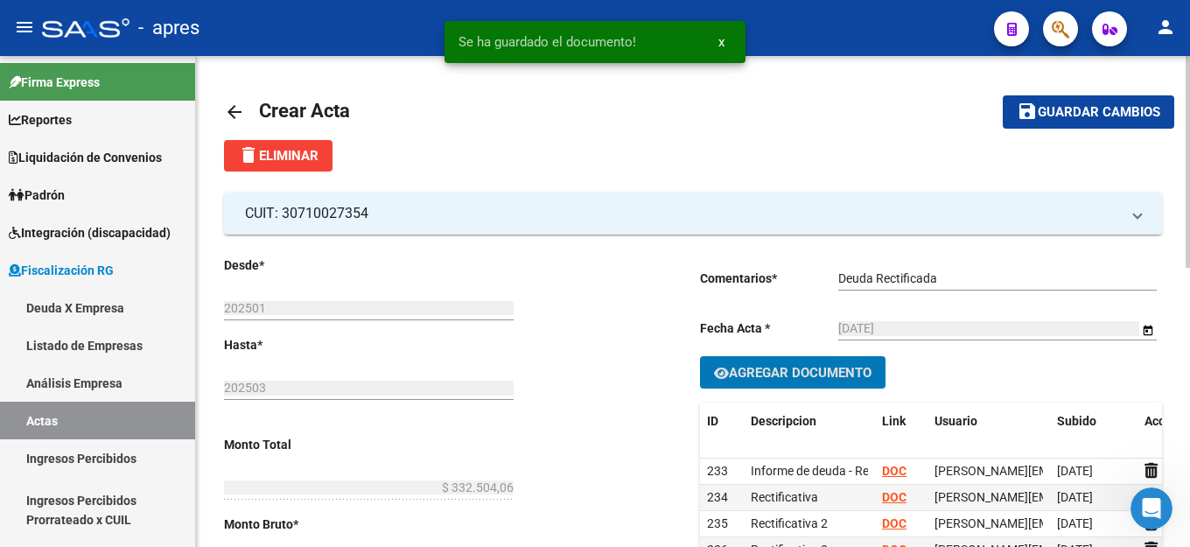
click at [842, 378] on span "Agregar Documento" at bounding box center [800, 373] width 143 height 16
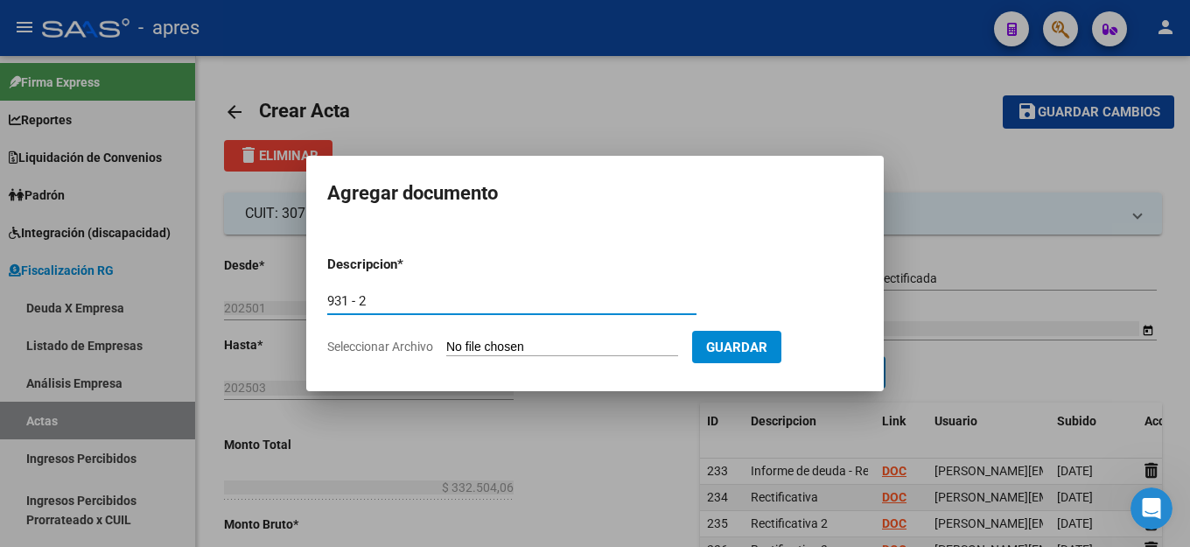
type input "931 - 2"
click at [505, 342] on input "Seleccionar Archivo" at bounding box center [562, 348] width 232 height 17
type input "C:\fakepath\[DATE].JPG"
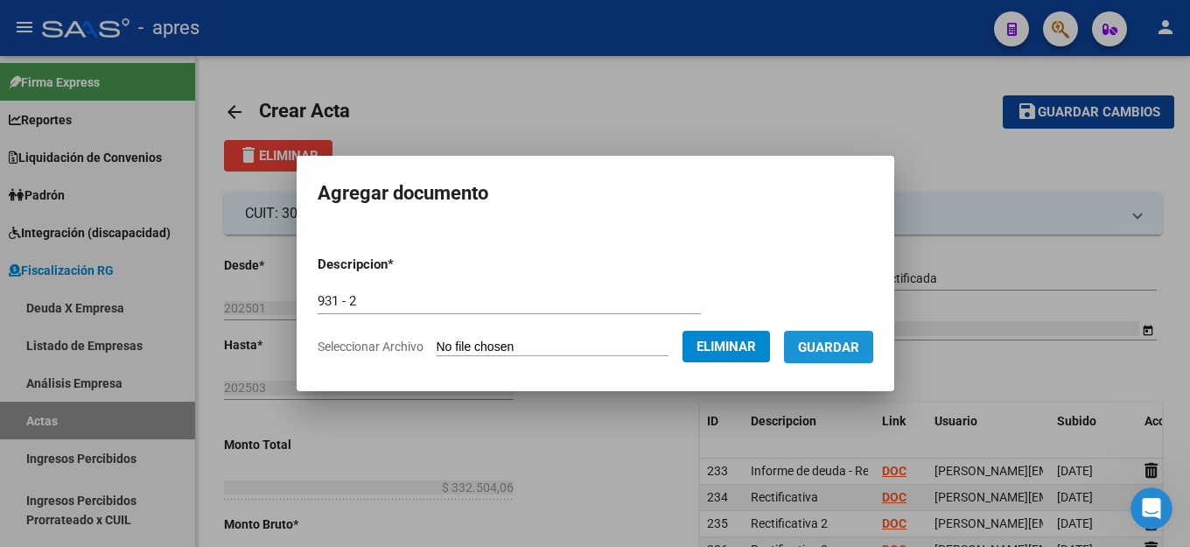
click at [835, 347] on span "Guardar" at bounding box center [828, 348] width 61 height 16
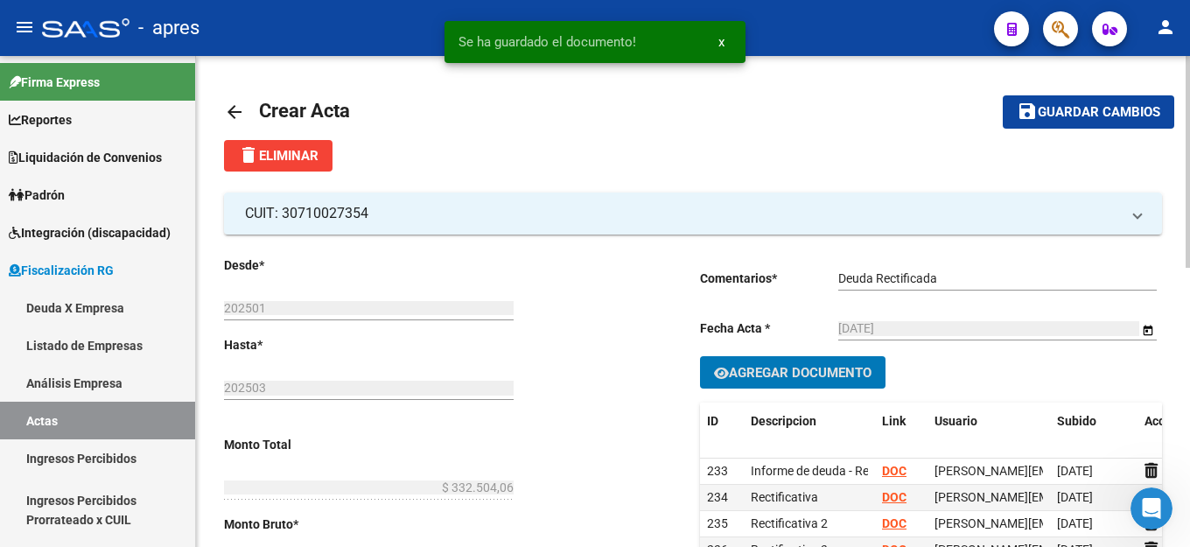
click at [821, 373] on span "Agregar Documento" at bounding box center [800, 373] width 143 height 16
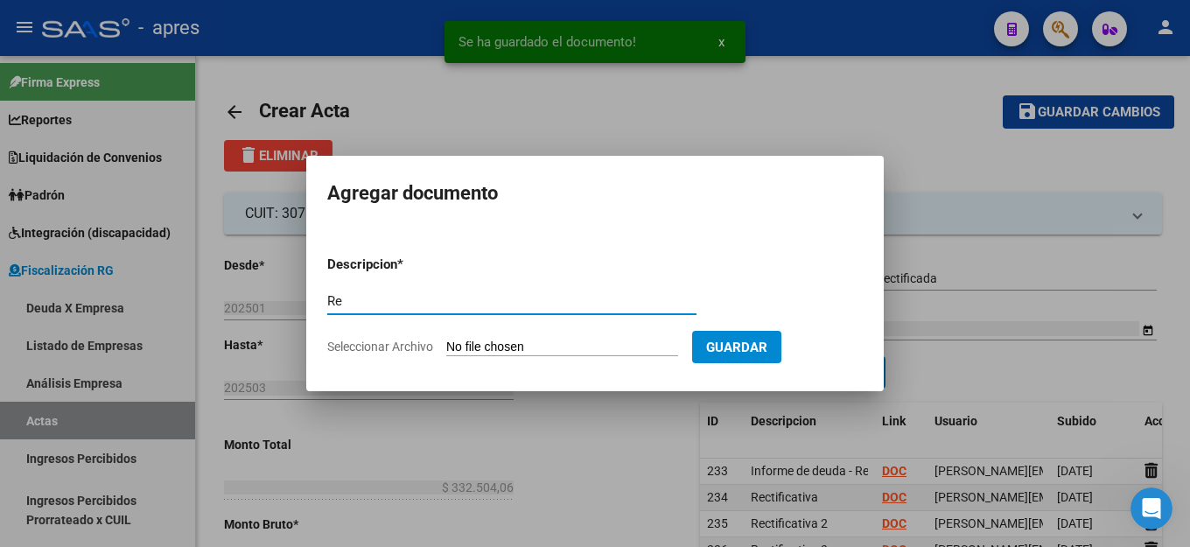
type input "R"
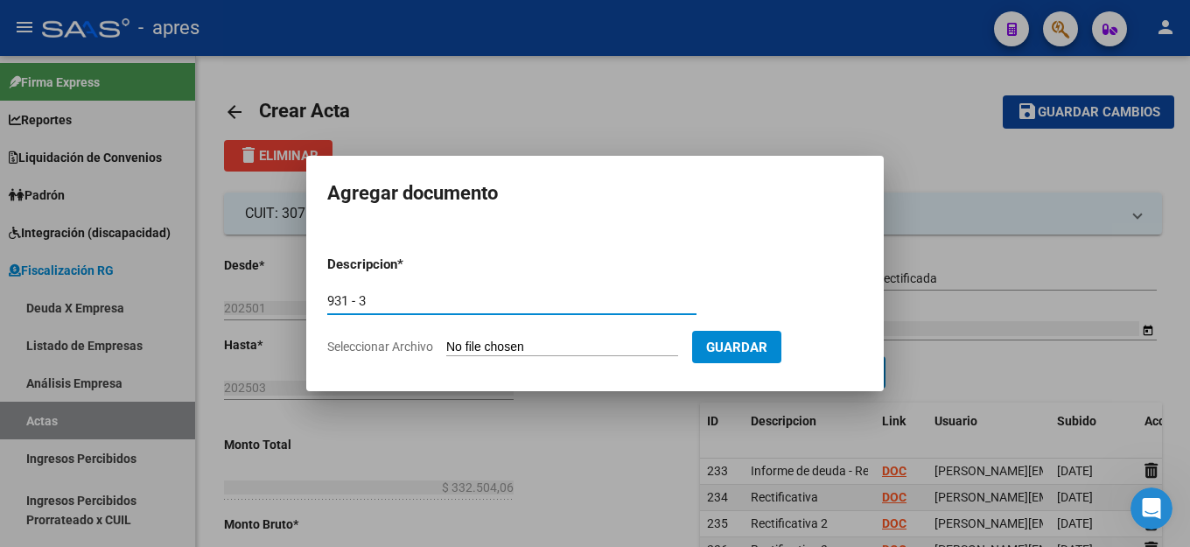
type input "931 - 3"
click at [548, 340] on input "Seleccionar Archivo" at bounding box center [562, 348] width 232 height 17
type input "C:\fakepath\[DATE].JPG"
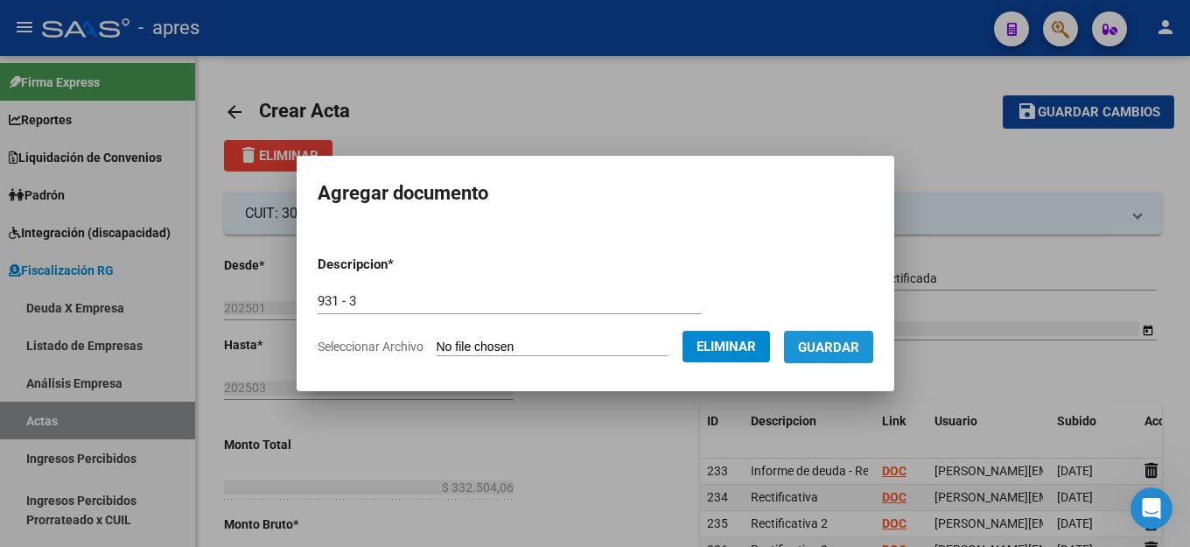
click at [837, 358] on button "Guardar" at bounding box center [828, 347] width 89 height 32
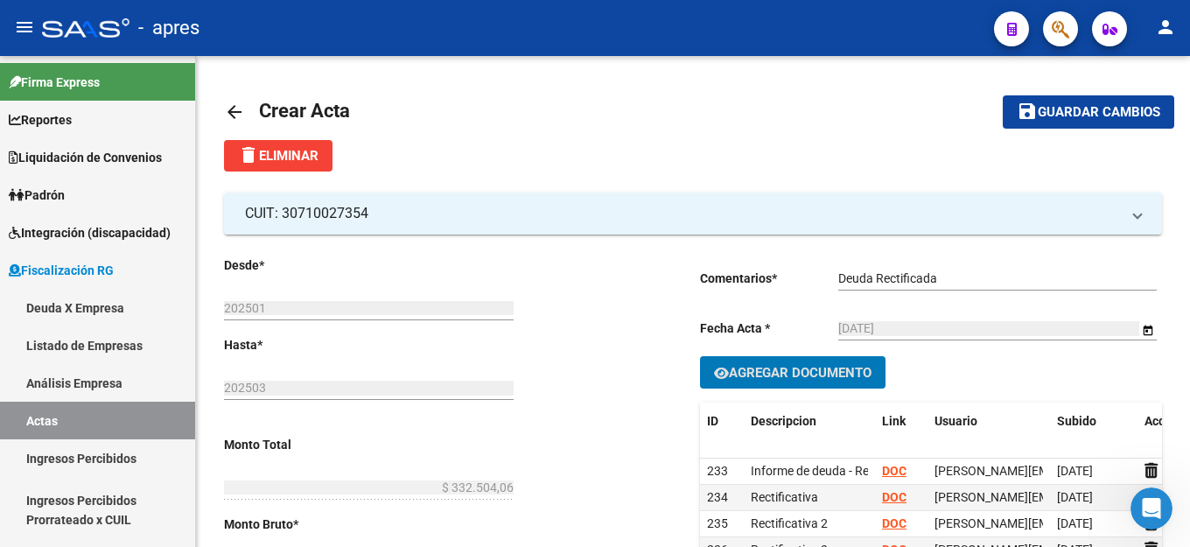
click at [1089, 97] on button "save Guardar cambios" at bounding box center [1089, 111] width 172 height 32
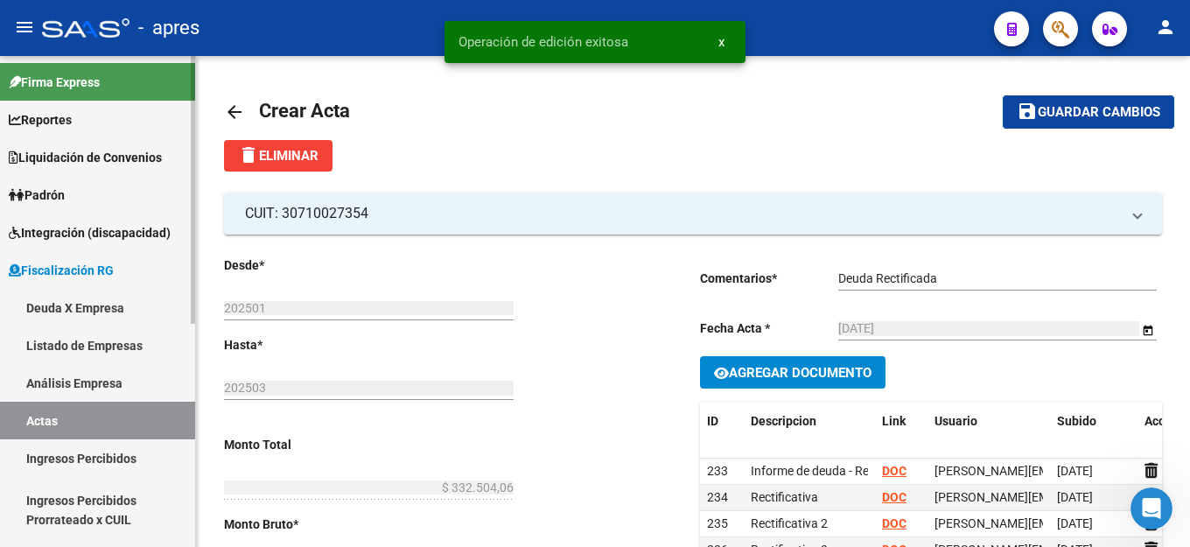
click at [83, 310] on link "Deuda X Empresa" at bounding box center [97, 308] width 195 height 38
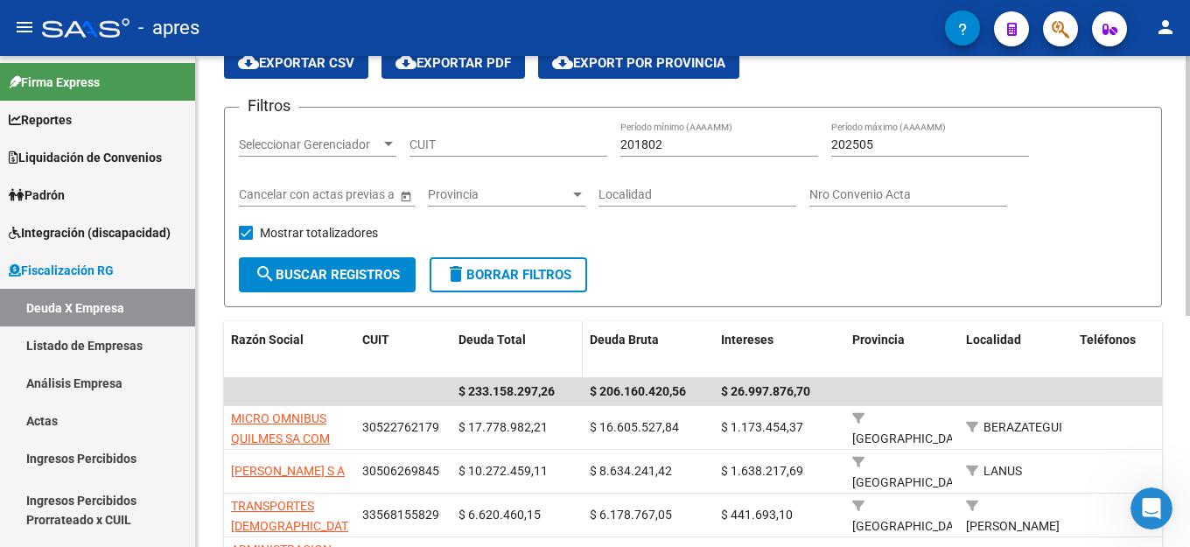
scroll to position [263, 0]
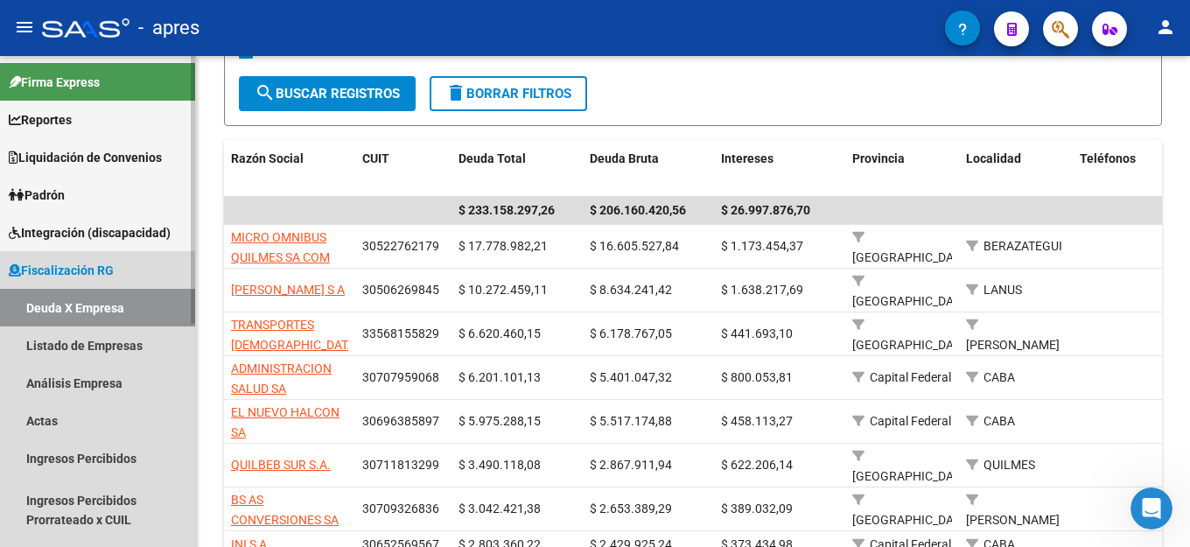
click at [82, 317] on link "Deuda X Empresa" at bounding box center [97, 308] width 195 height 38
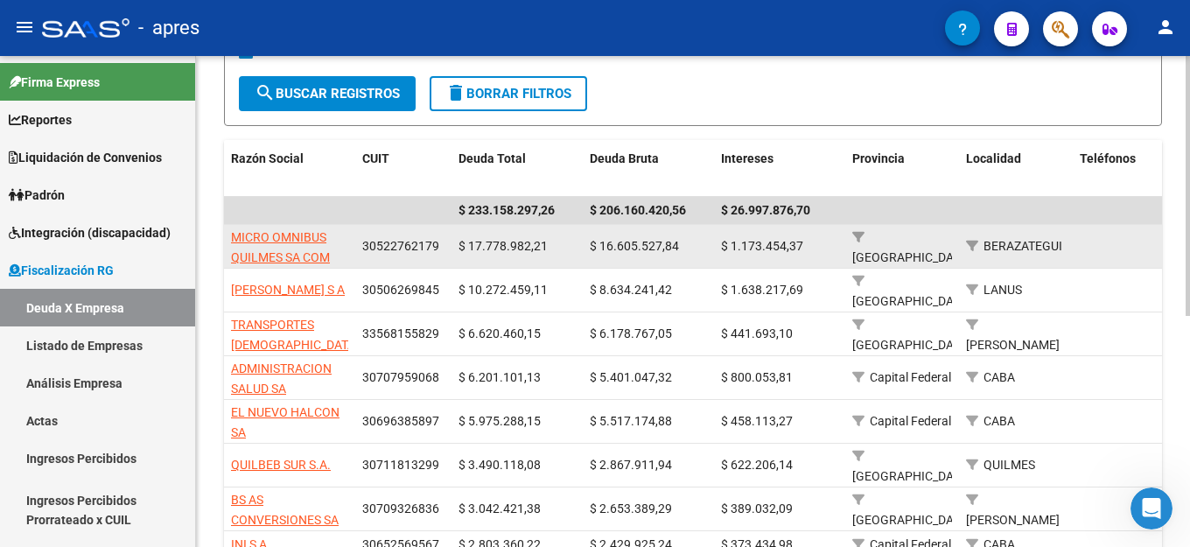
scroll to position [0, 0]
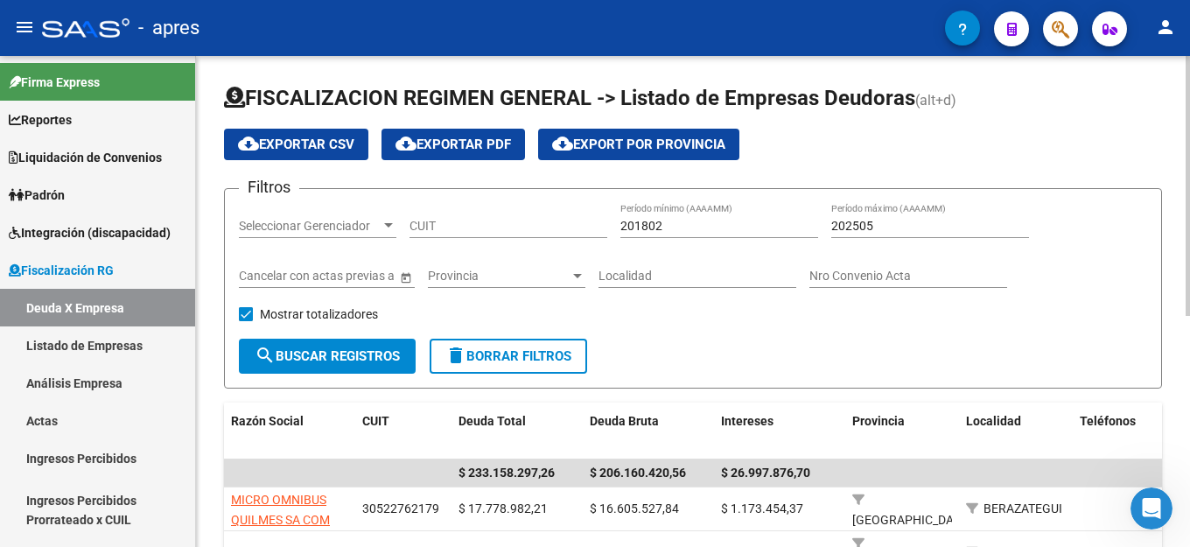
click at [488, 227] on input "CUIT" at bounding box center [509, 226] width 198 height 15
paste input "30-71173121-7"
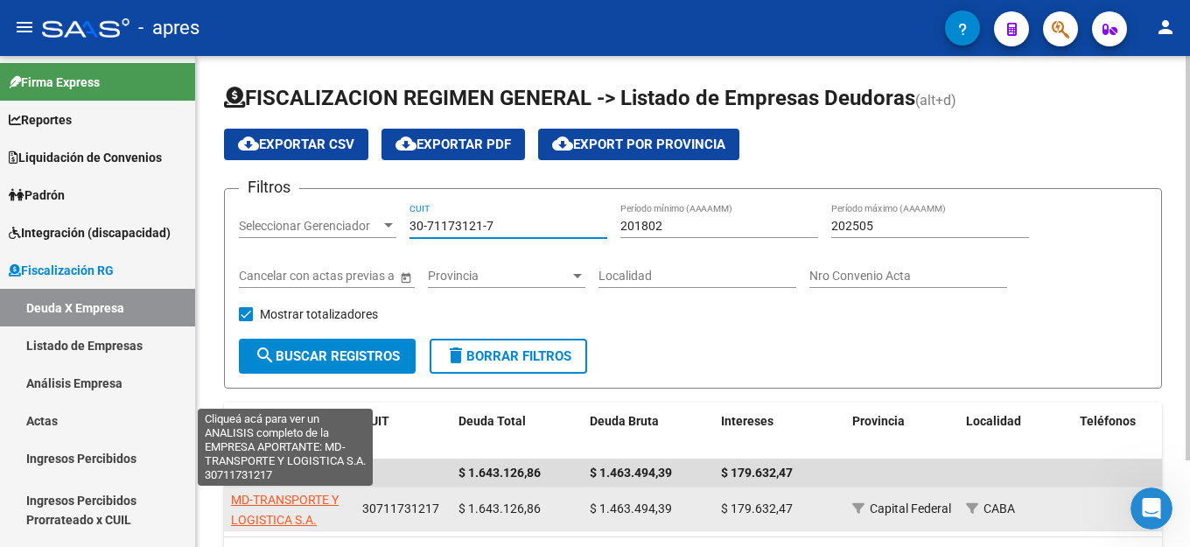
type input "30-71173121-7"
click at [258, 507] on span "MD-TRANSPORTE Y LOGISTICA S.A." at bounding box center [285, 510] width 108 height 34
type textarea "30711731217"
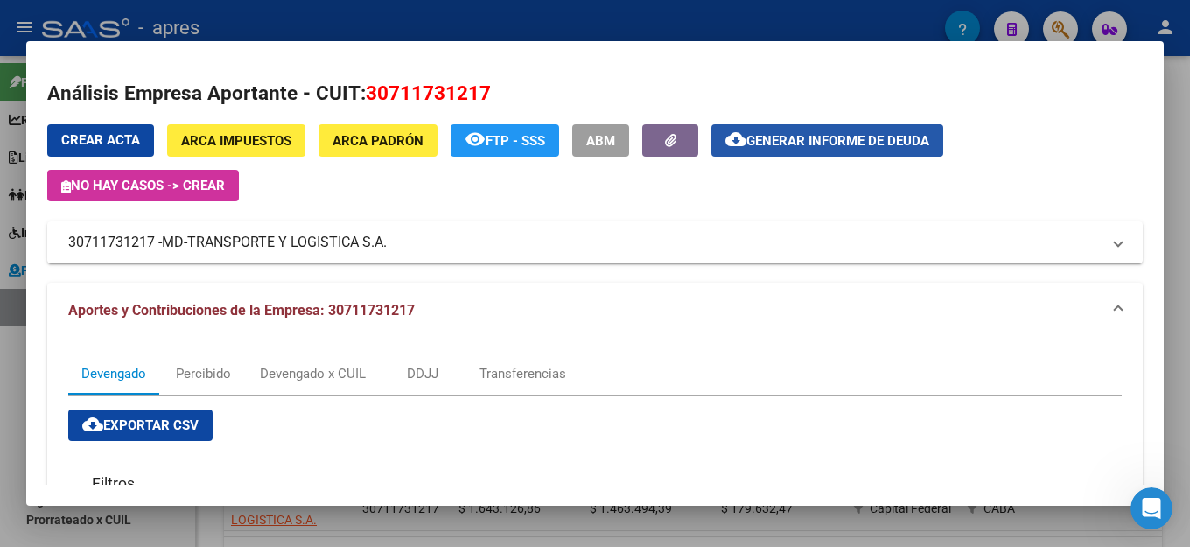
click at [853, 137] on span "Generar informe de deuda" at bounding box center [837, 141] width 183 height 16
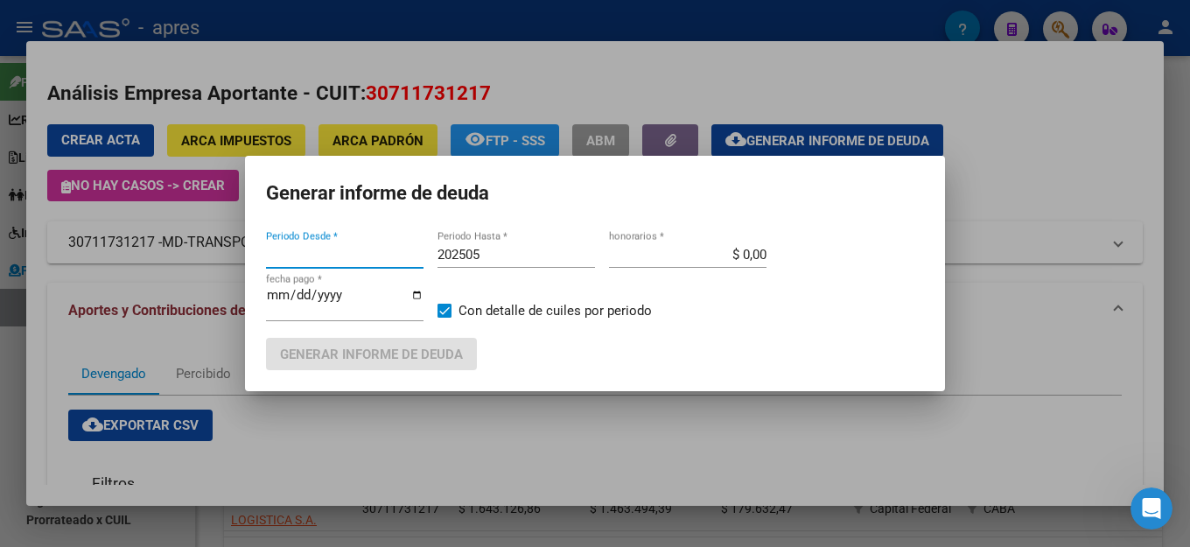
type input "201802"
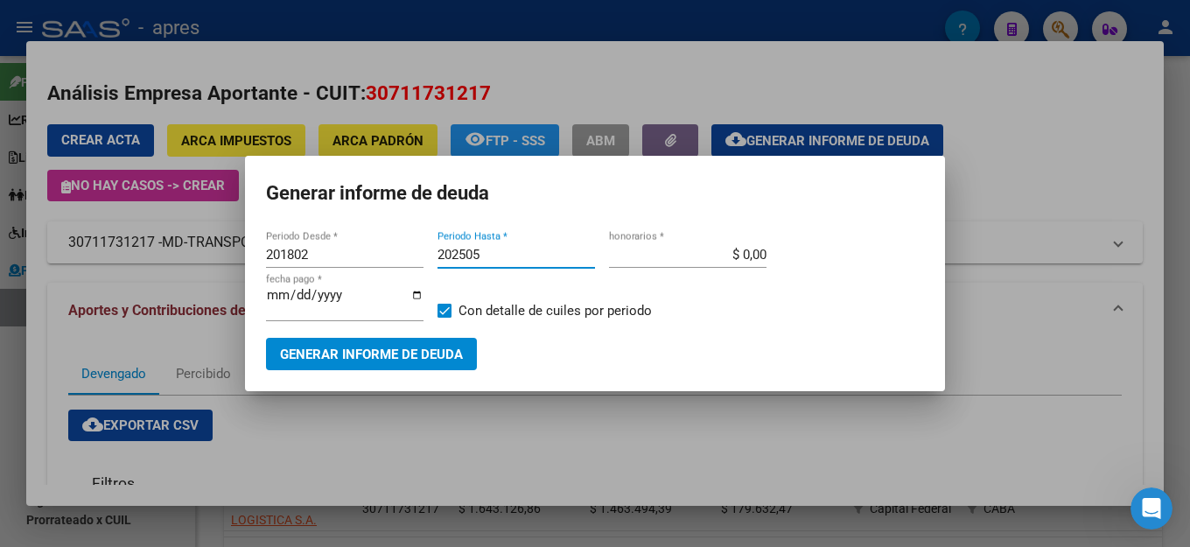
click at [509, 261] on input "202505" at bounding box center [517, 255] width 158 height 16
type input "202506"
click at [424, 354] on span "Generar informe de deuda" at bounding box center [371, 355] width 183 height 16
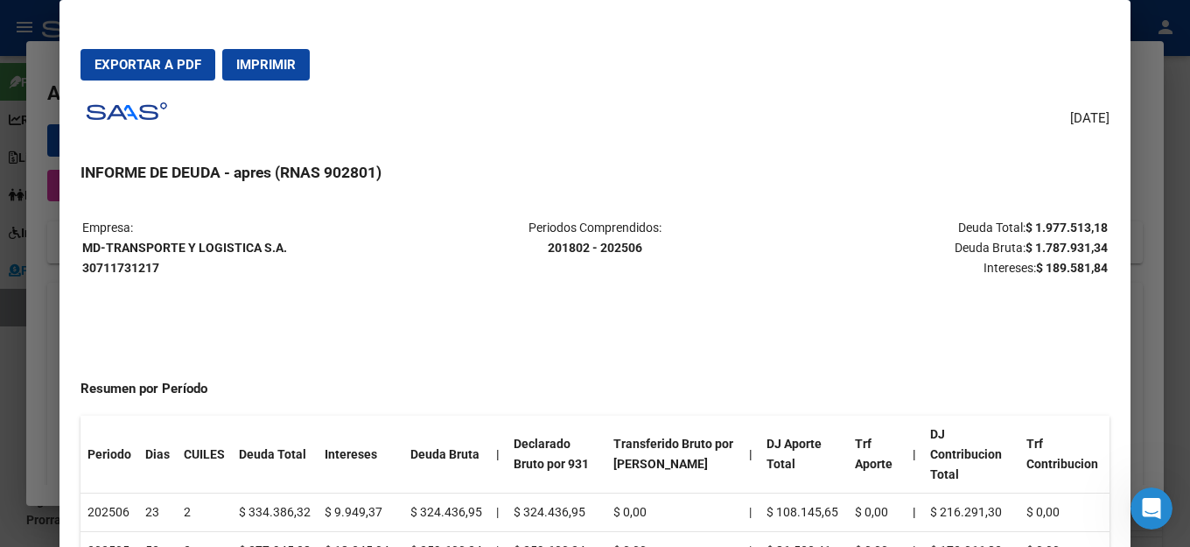
click at [157, 63] on span "Exportar a PDF" at bounding box center [148, 65] width 107 height 16
click at [603, 192] on div "[DATE] INFORME DE DEUDA - apres (RNAS 902801) Empresa: MD-TRANSPORTE Y LOGISTIC…" at bounding box center [595, 344] width 1029 height 498
click at [813, 184] on div "[DATE] INFORME DE DEUDA - apres (RNAS 902801) Empresa: MD-TRANSPORTE Y LOGISTIC…" at bounding box center [595, 344] width 1029 height 498
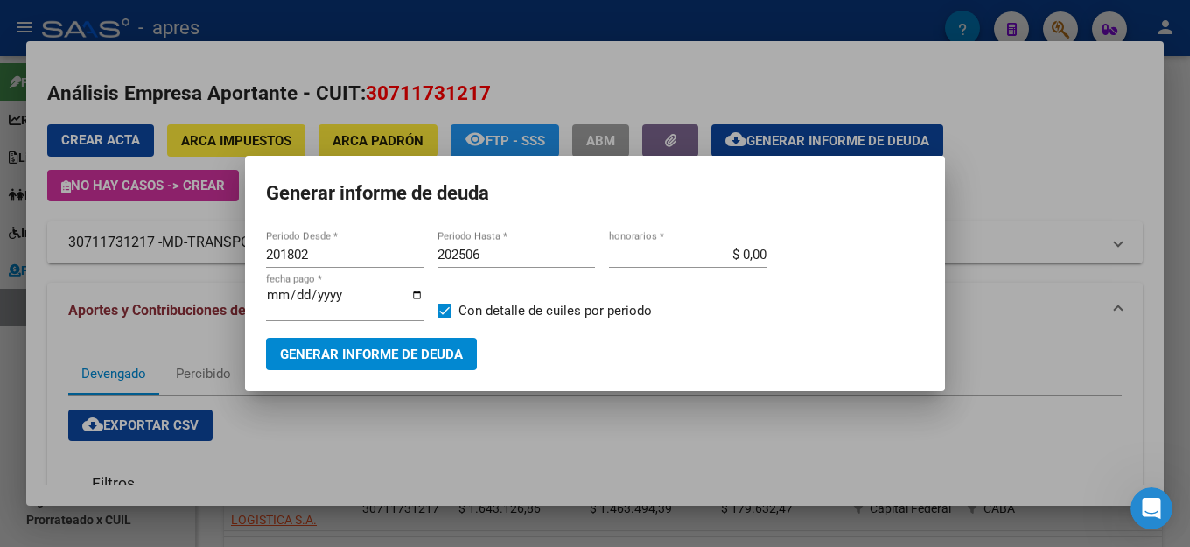
click at [714, 204] on h1 "Generar informe de deuda" at bounding box center [595, 193] width 658 height 33
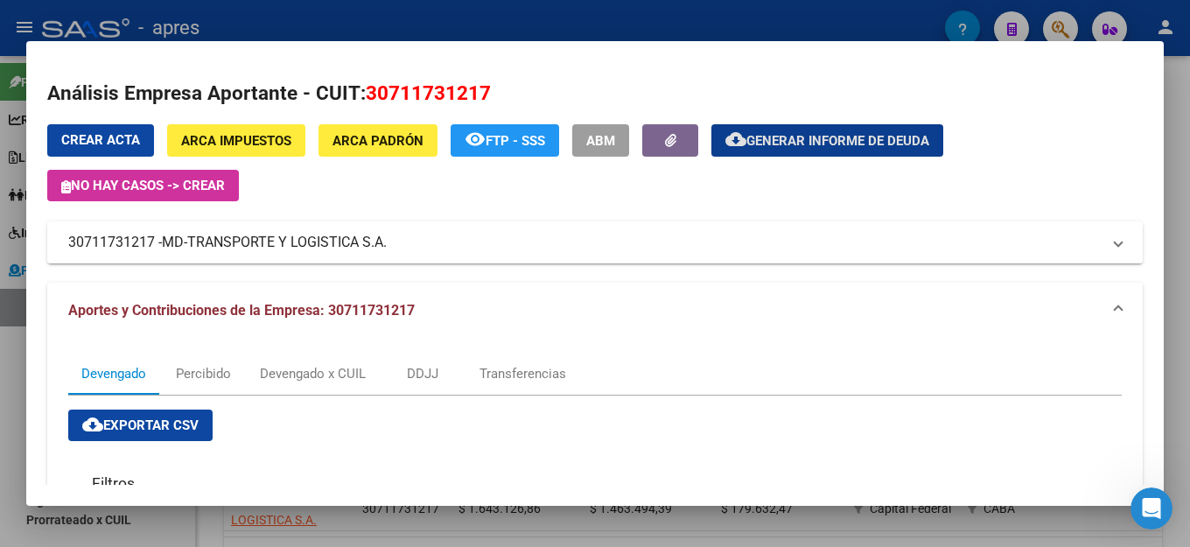
click at [579, 235] on mat-panel-title "30711731217 - MD-TRANSPORTE Y LOGISTICA S.A." at bounding box center [584, 242] width 1033 height 21
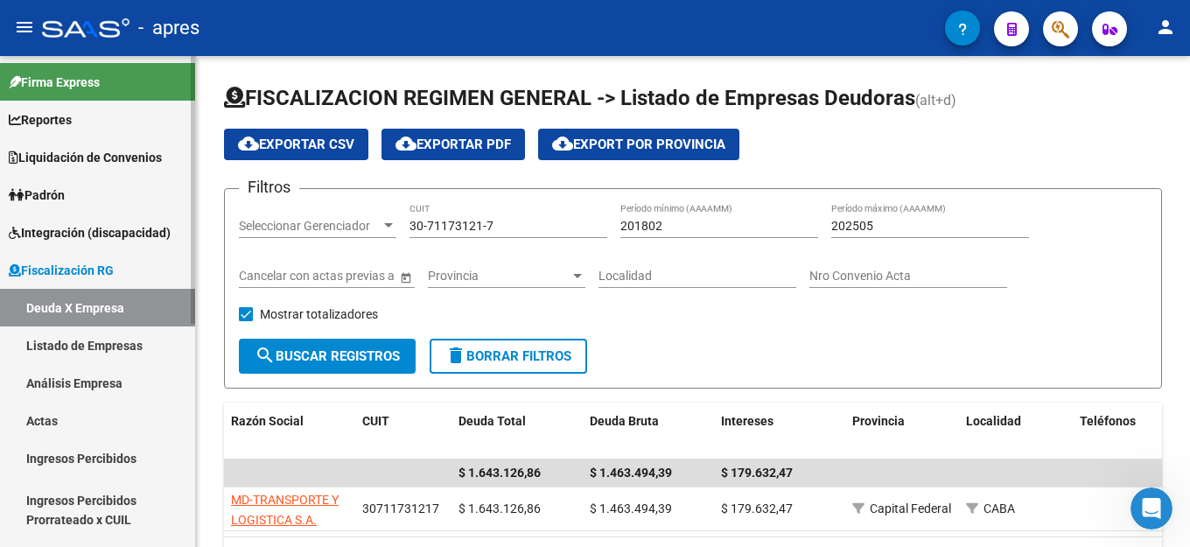
click at [110, 308] on link "Deuda X Empresa" at bounding box center [97, 308] width 195 height 38
click at [125, 263] on link "Fiscalización RG" at bounding box center [97, 270] width 195 height 38
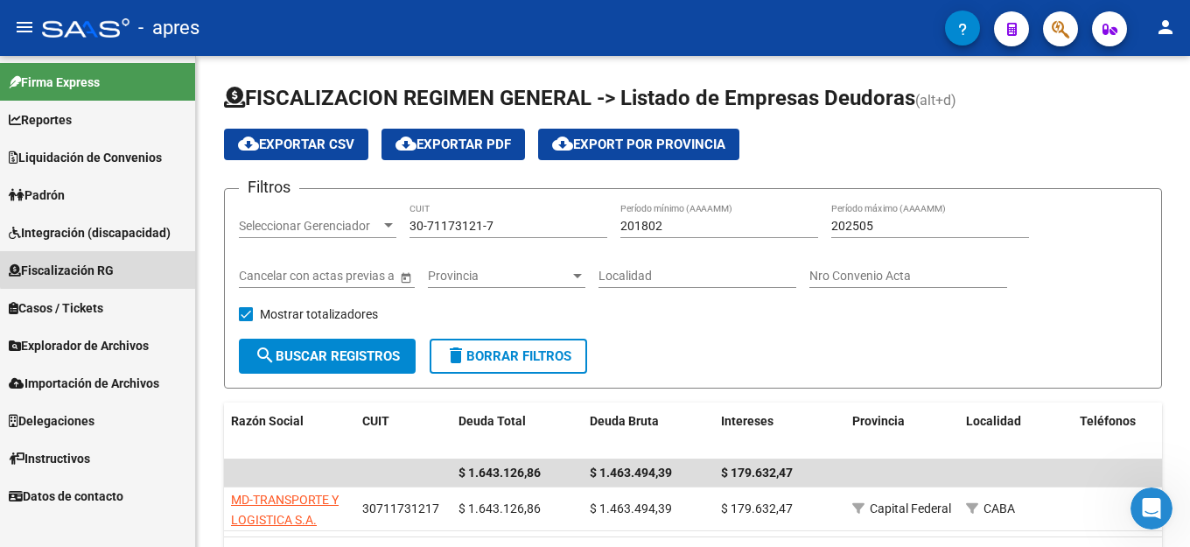
click at [107, 263] on span "Fiscalización RG" at bounding box center [61, 270] width 105 height 19
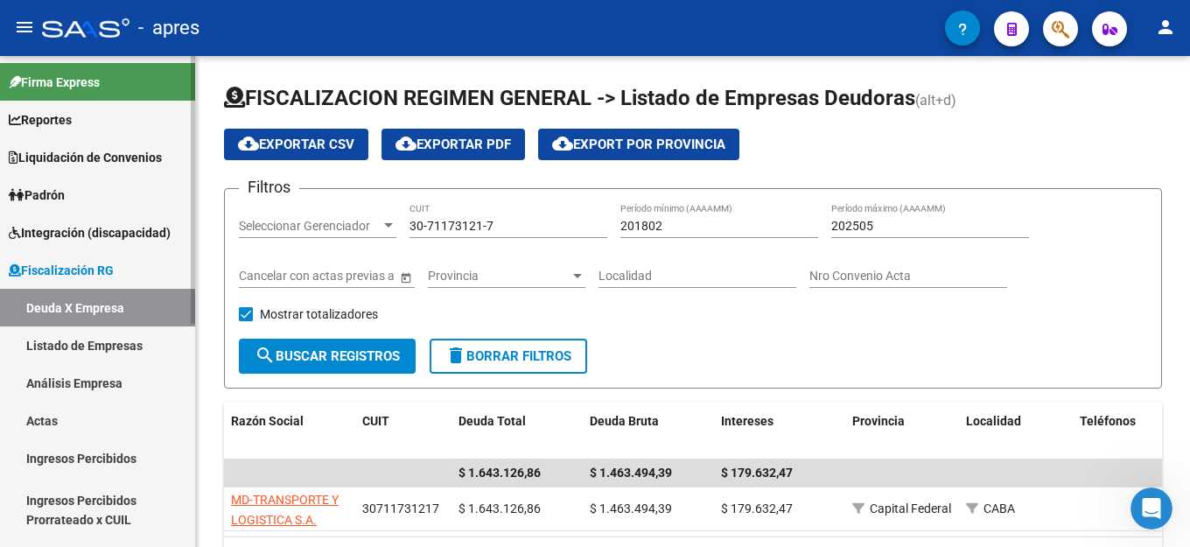
click at [113, 387] on link "Análisis Empresa" at bounding box center [97, 383] width 195 height 38
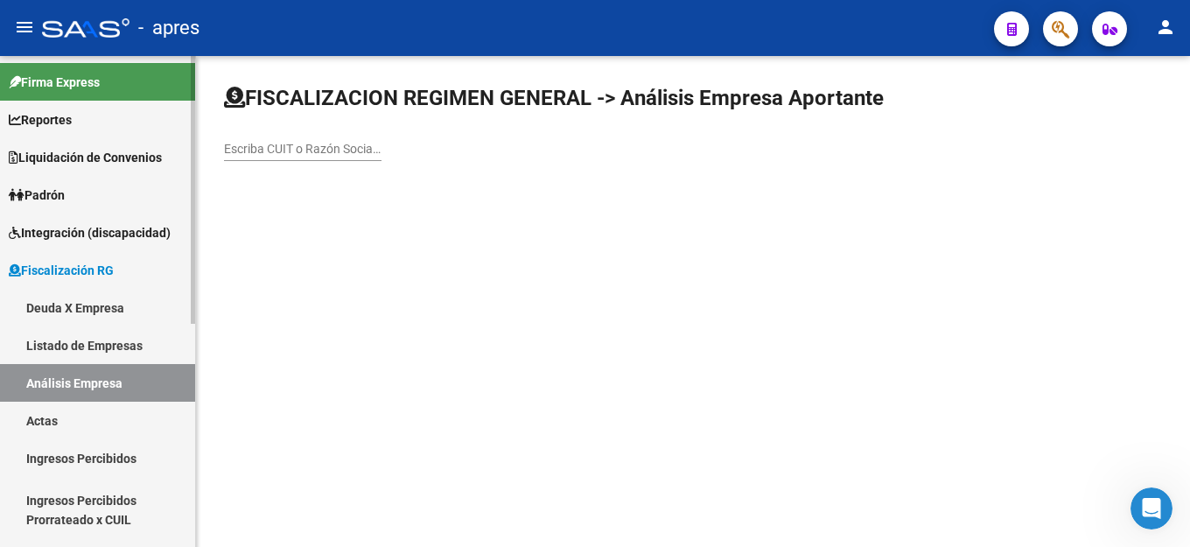
click at [109, 458] on link "Ingresos Percibidos" at bounding box center [97, 458] width 195 height 38
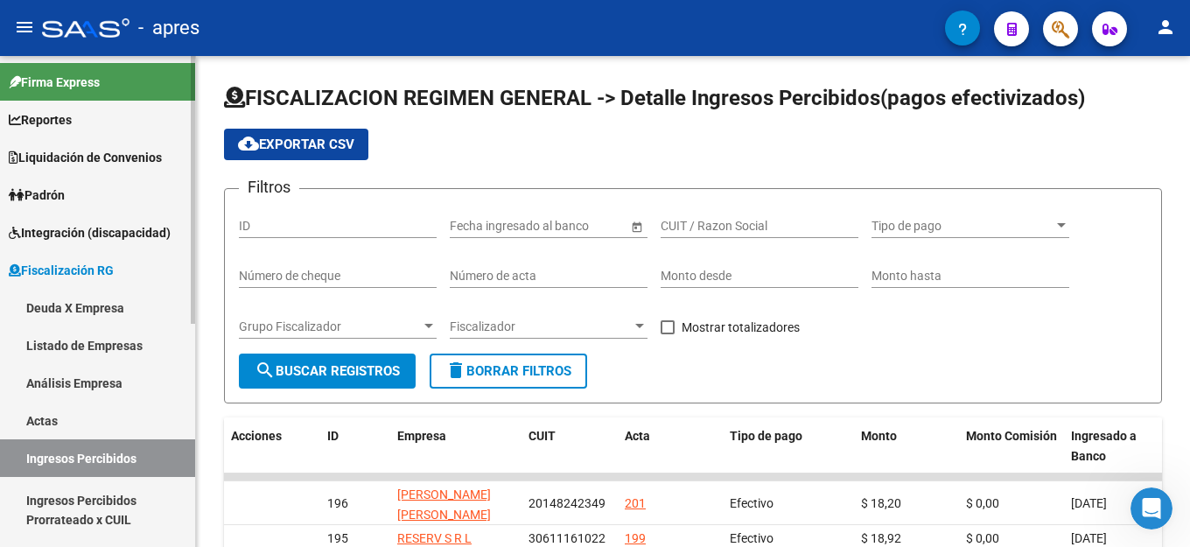
click at [72, 302] on link "Deuda X Empresa" at bounding box center [97, 308] width 195 height 38
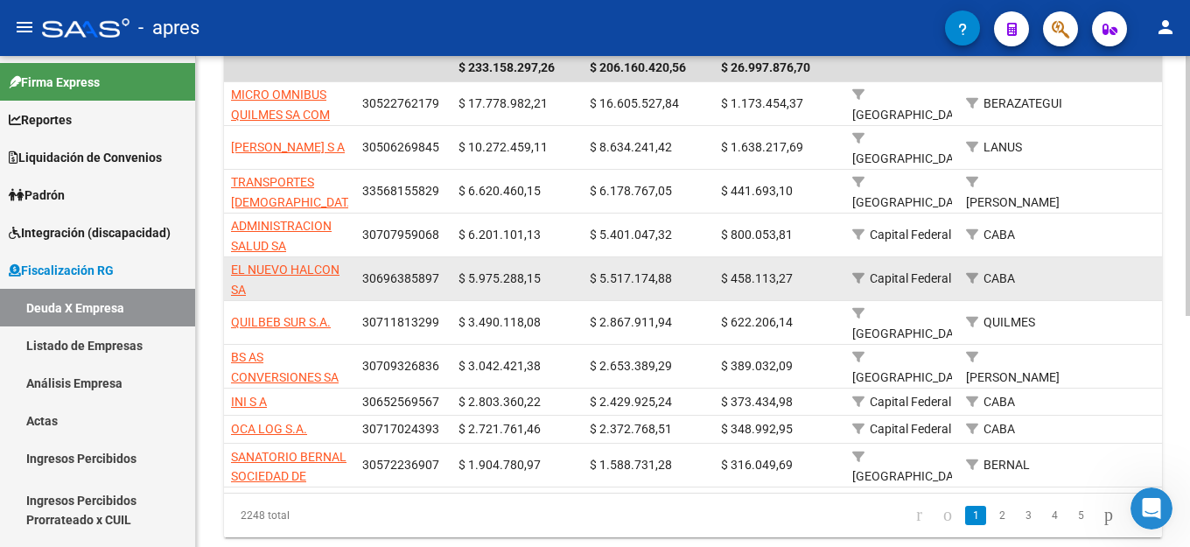
scroll to position [435, 0]
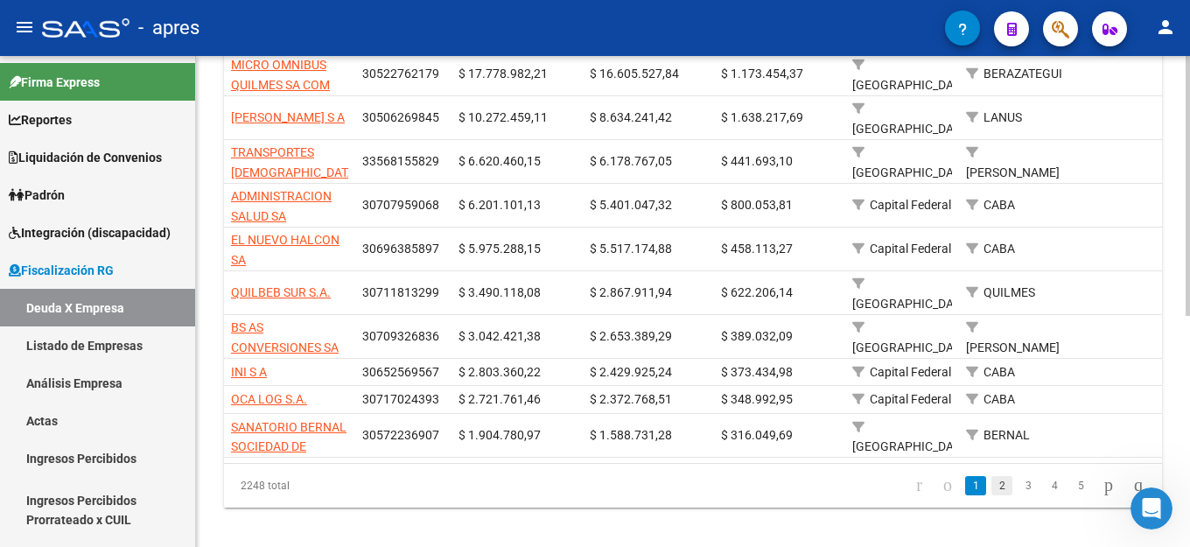
click at [991, 477] on link "2" at bounding box center [1001, 485] width 21 height 19
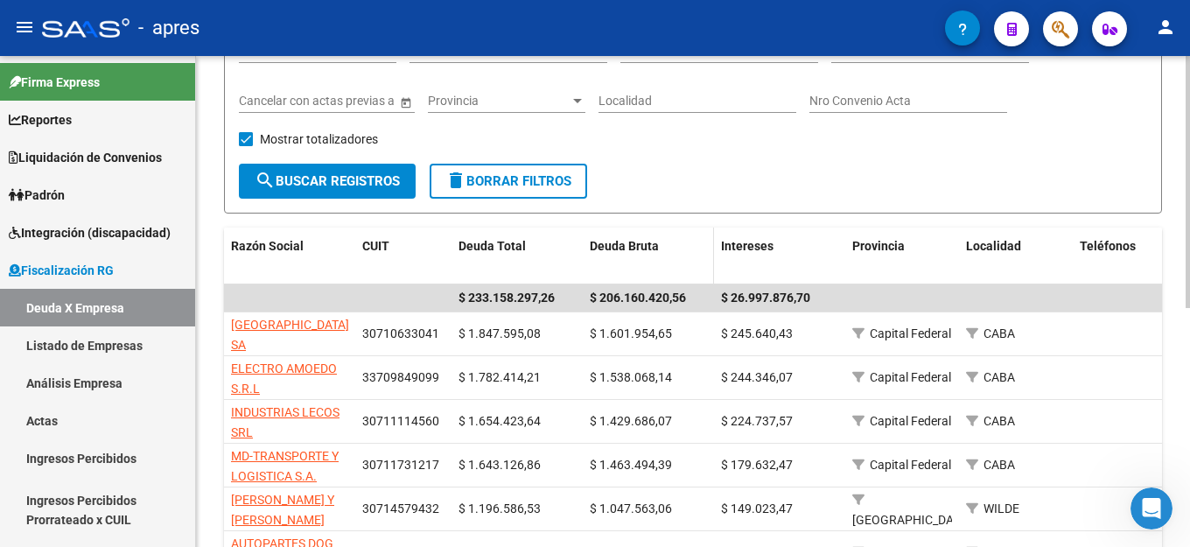
scroll to position [263, 0]
